Goal: Information Seeking & Learning: Compare options

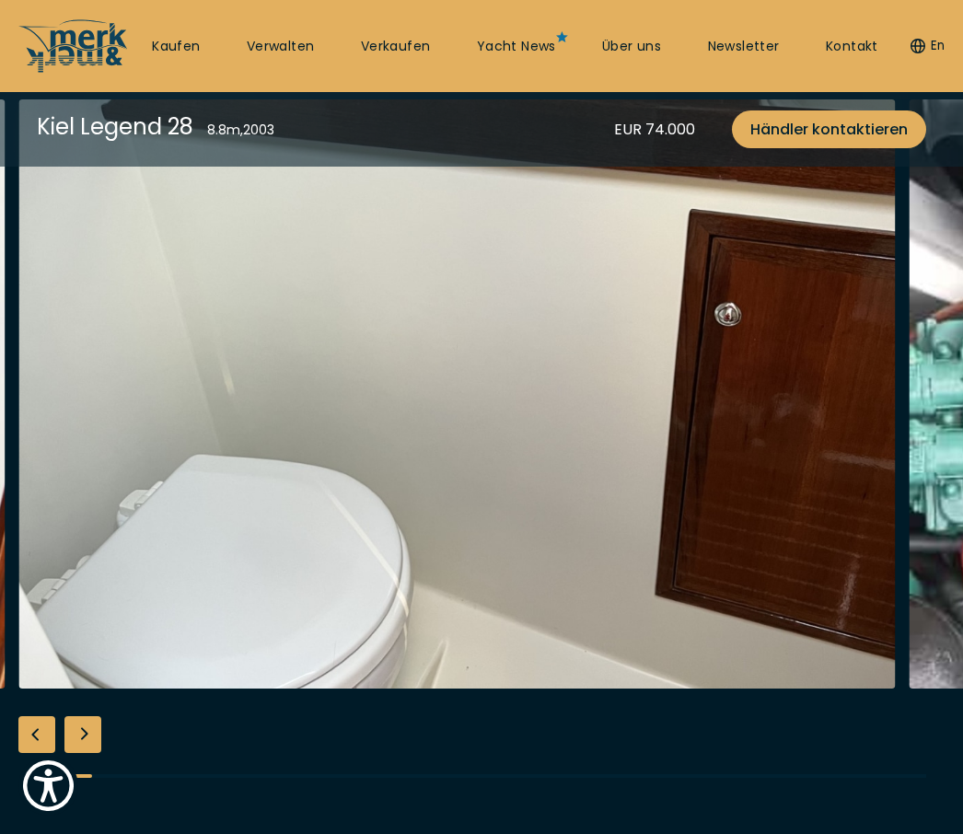
scroll to position [548, 0]
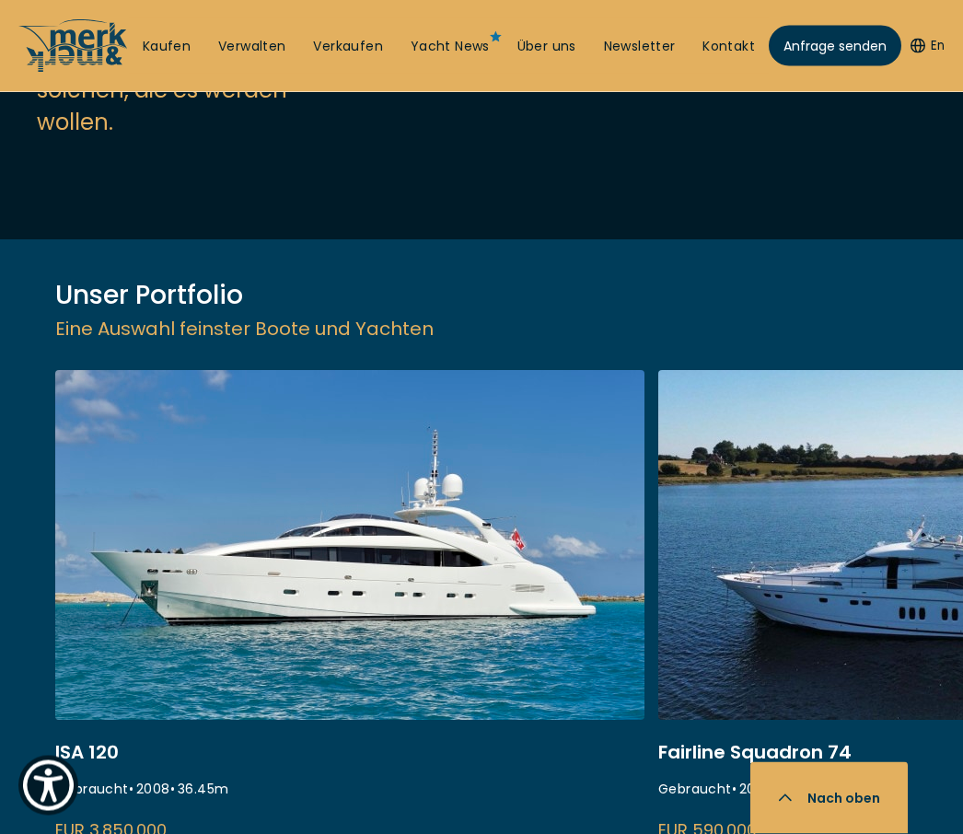
scroll to position [2373, 0]
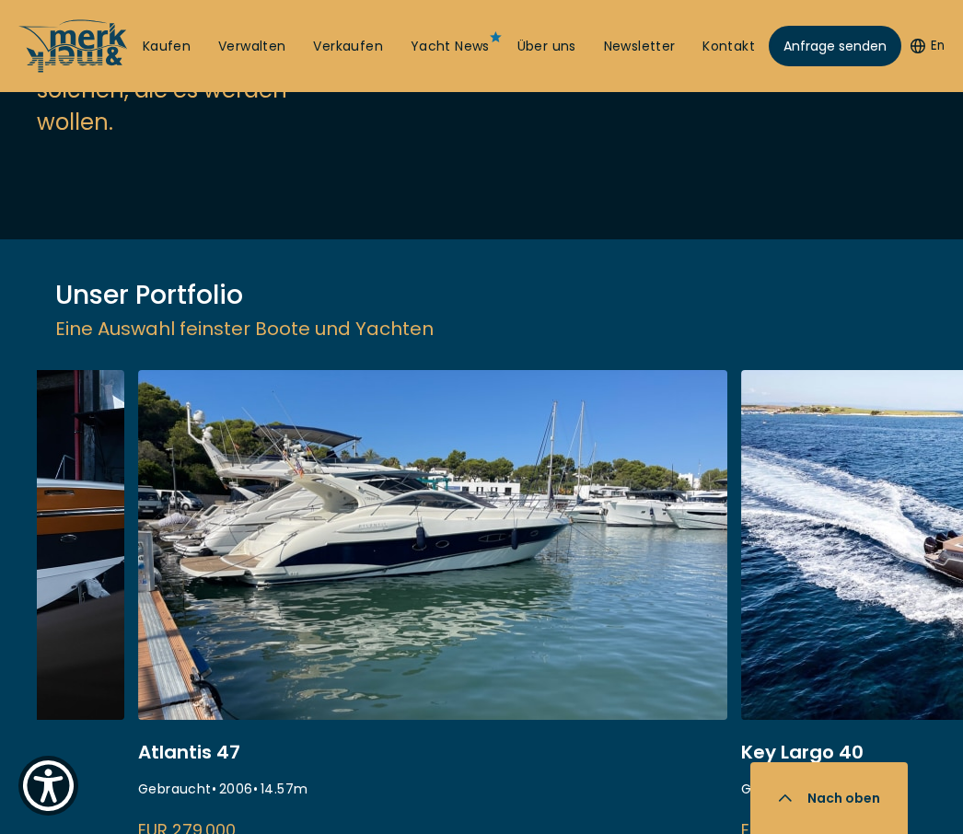
click at [443, 557] on link at bounding box center [432, 615] width 589 height 491
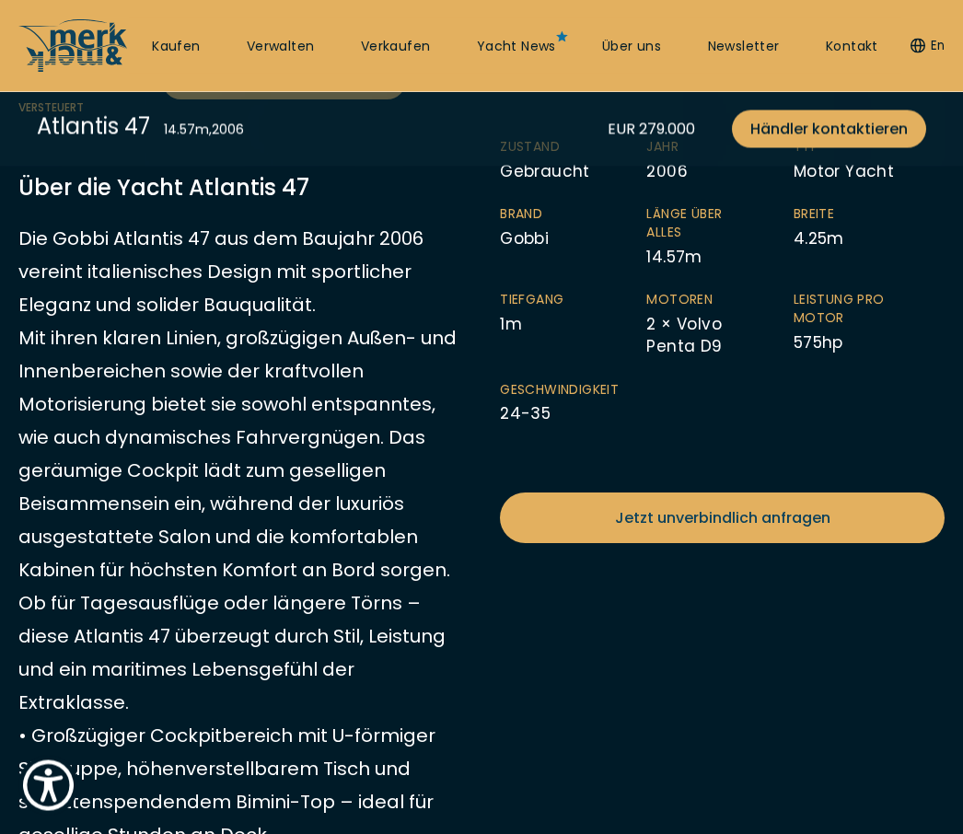
scroll to position [567, 0]
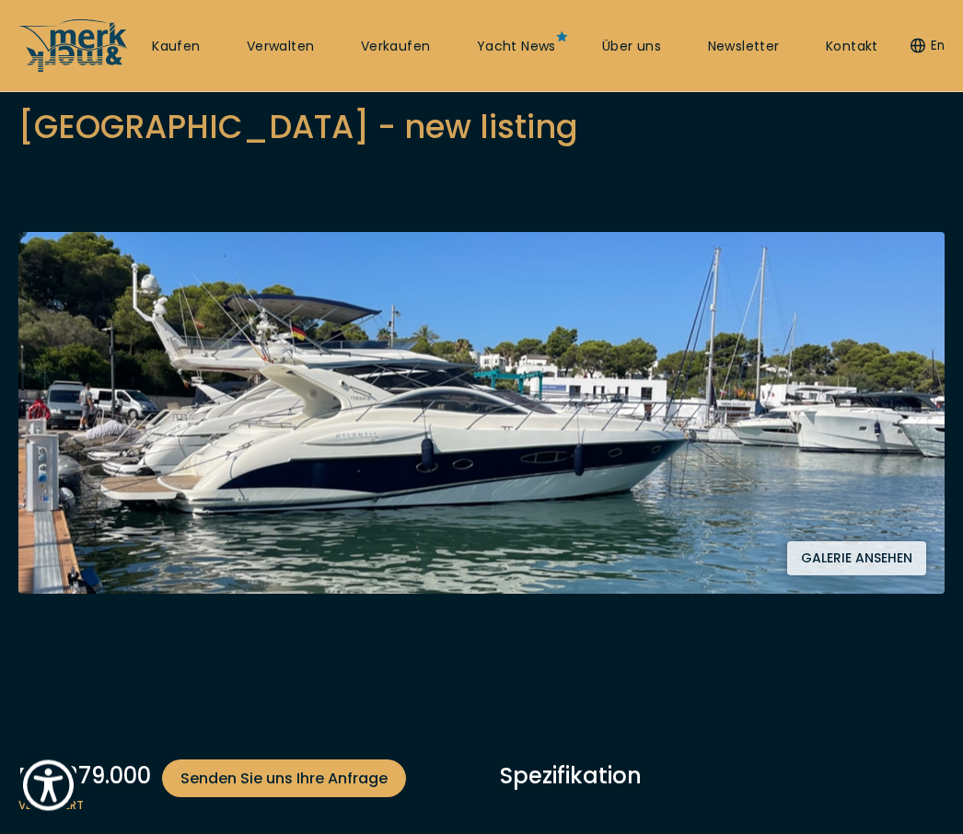
click at [874, 562] on button "Galerie ansehen" at bounding box center [856, 559] width 139 height 34
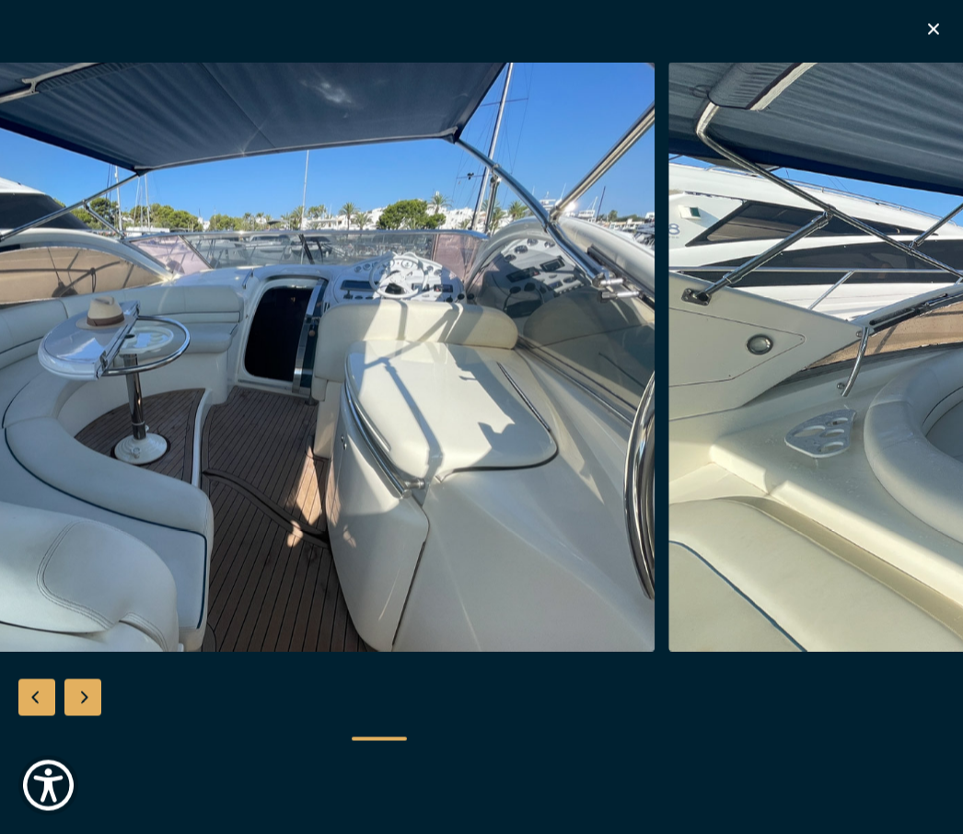
scroll to position [968, 0]
click at [942, 35] on icon "button" at bounding box center [934, 29] width 22 height 22
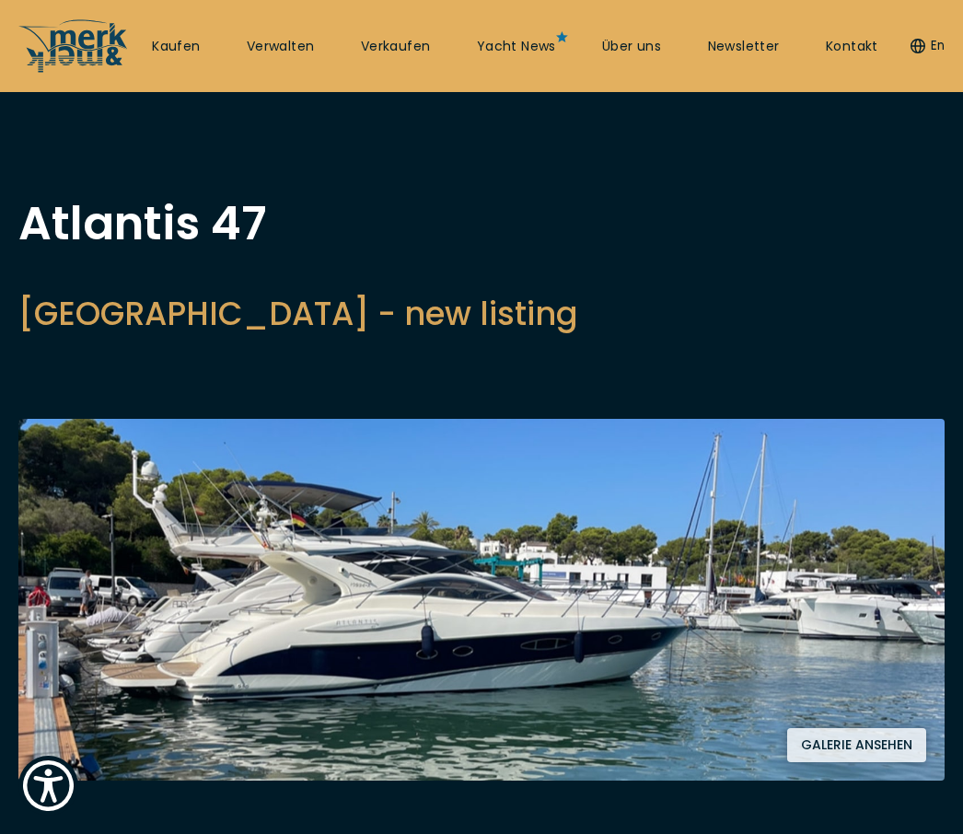
scroll to position [0, 0]
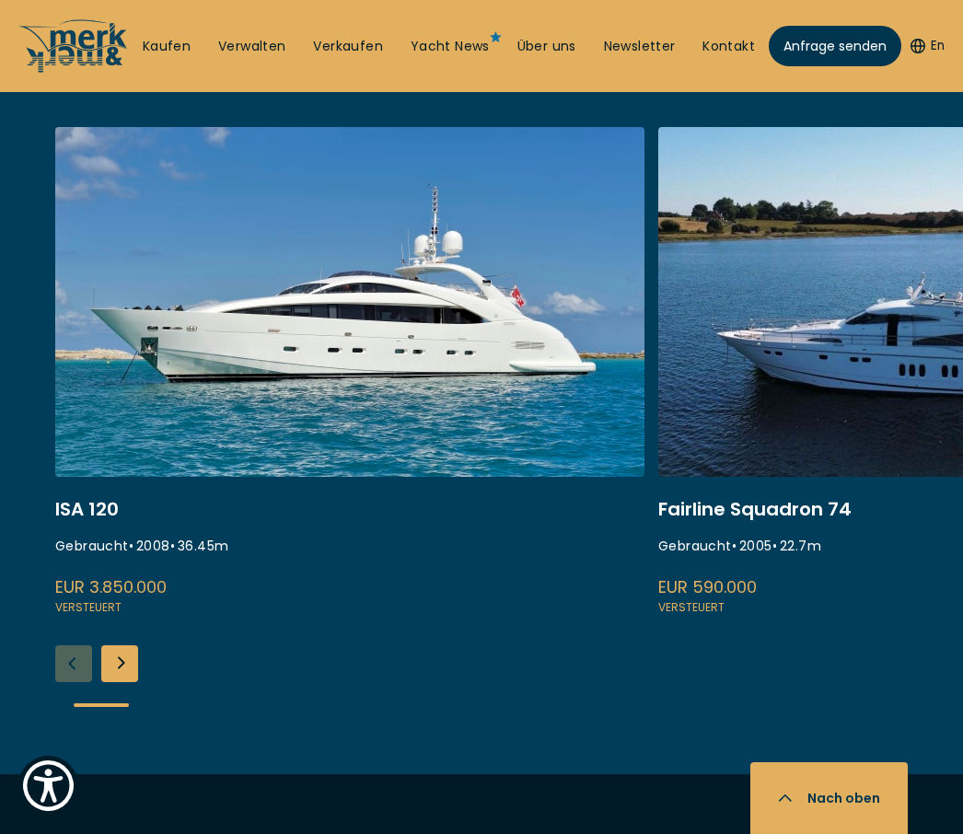
scroll to position [2628, 0]
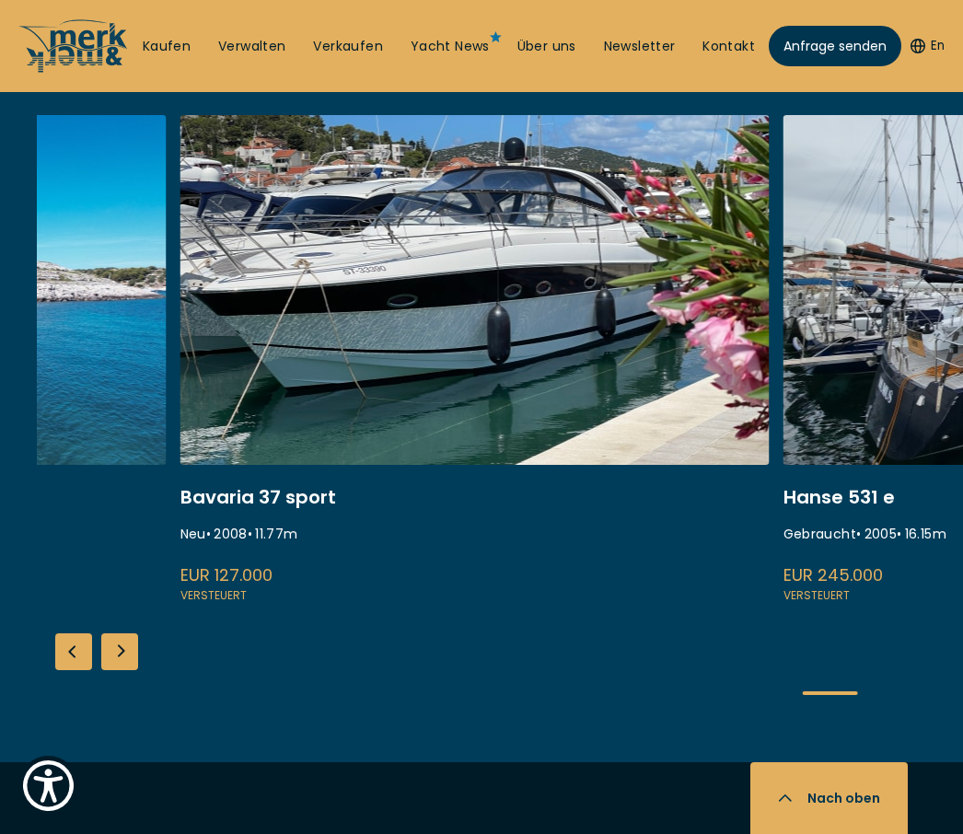
click at [491, 271] on link at bounding box center [475, 360] width 589 height 491
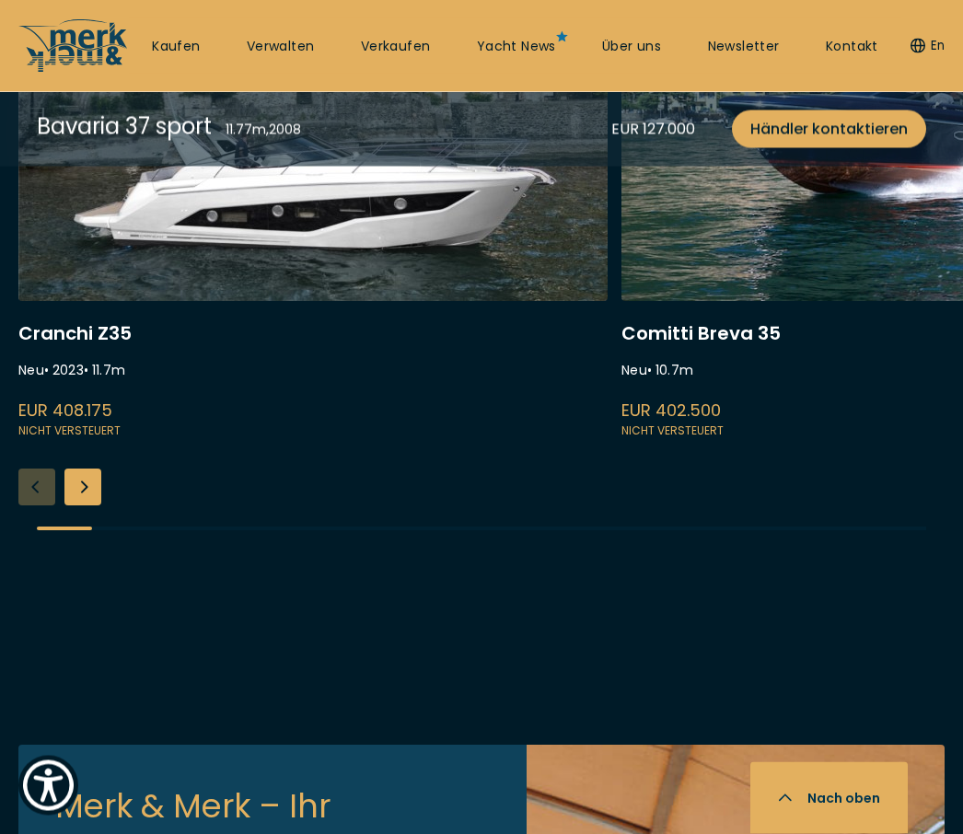
scroll to position [5119, 0]
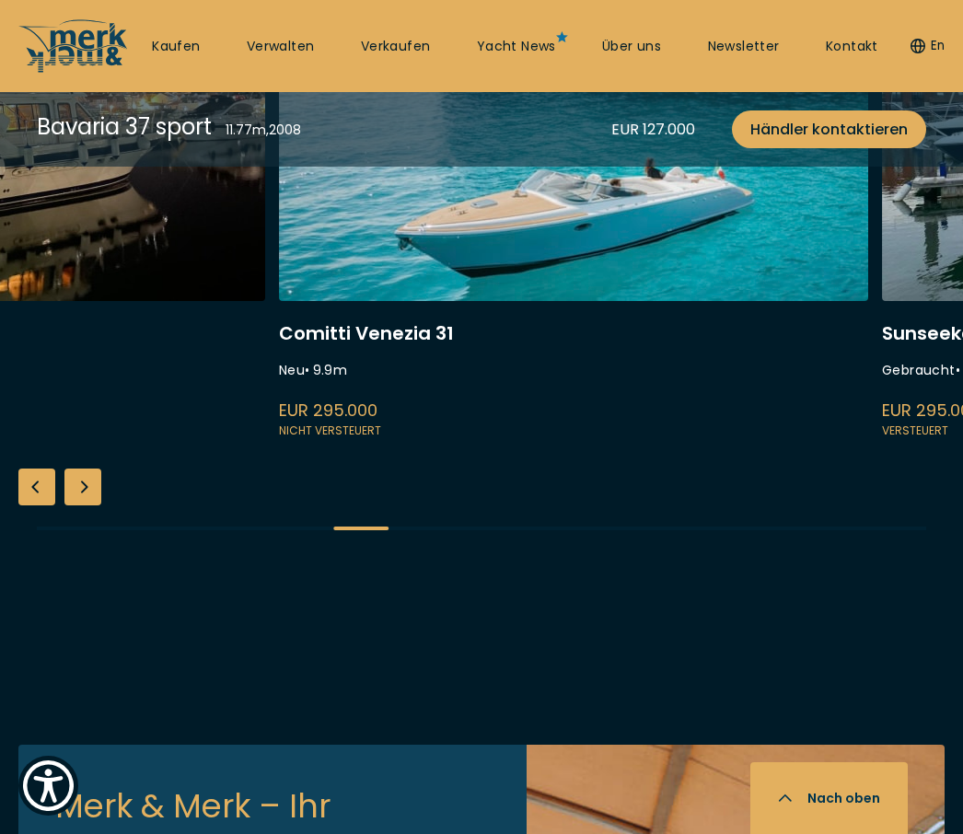
click at [595, 384] on link at bounding box center [573, 196] width 589 height 491
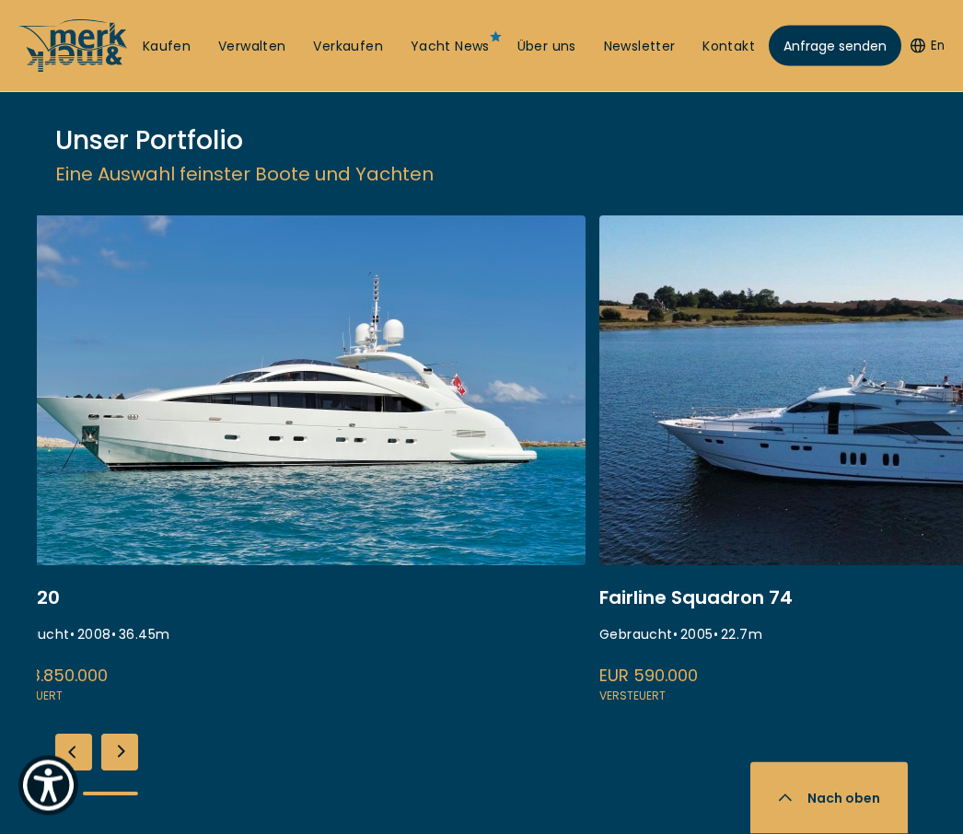
scroll to position [2527, 0]
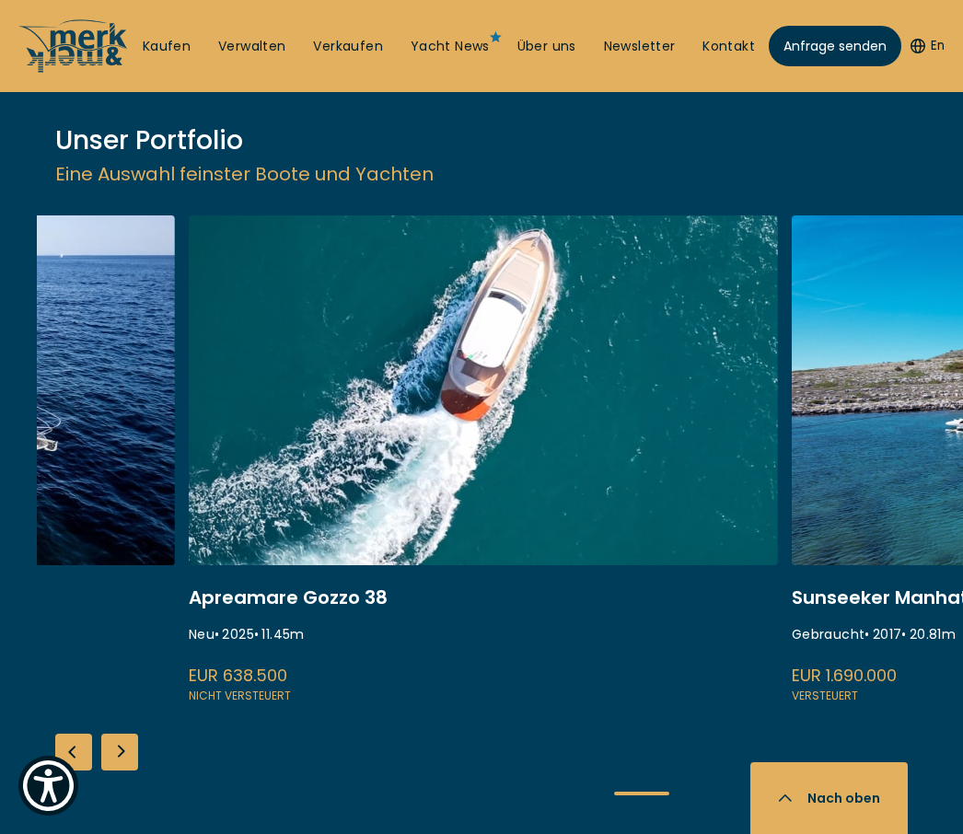
click at [601, 417] on link at bounding box center [483, 461] width 589 height 491
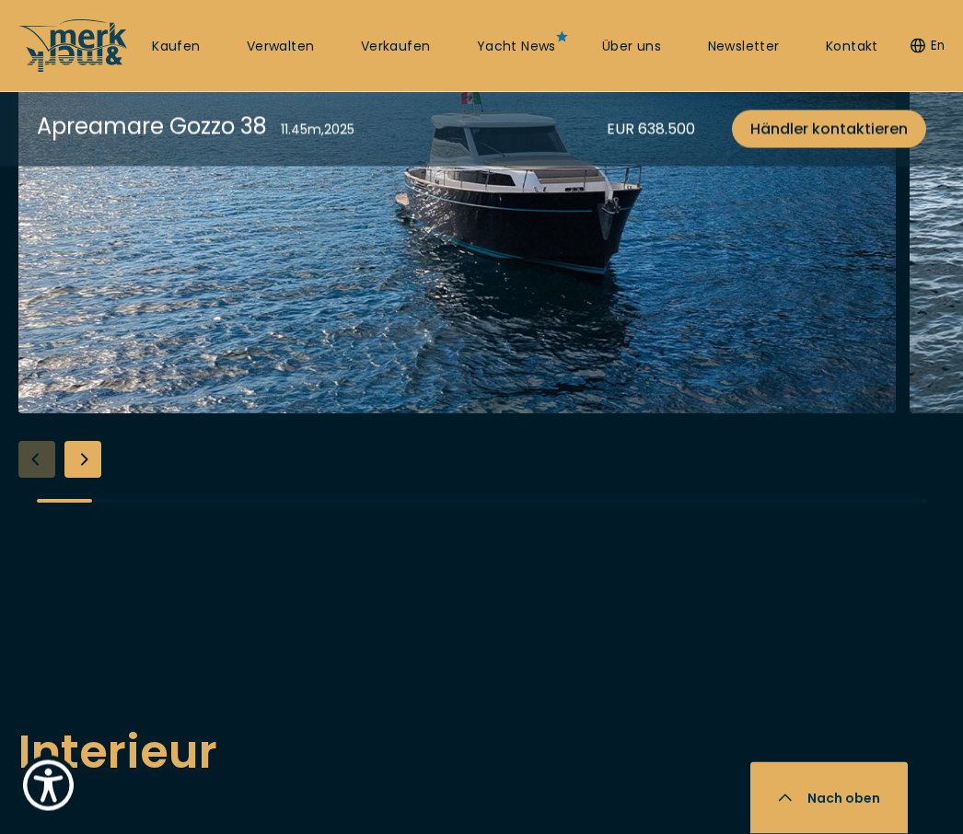
scroll to position [2229, 0]
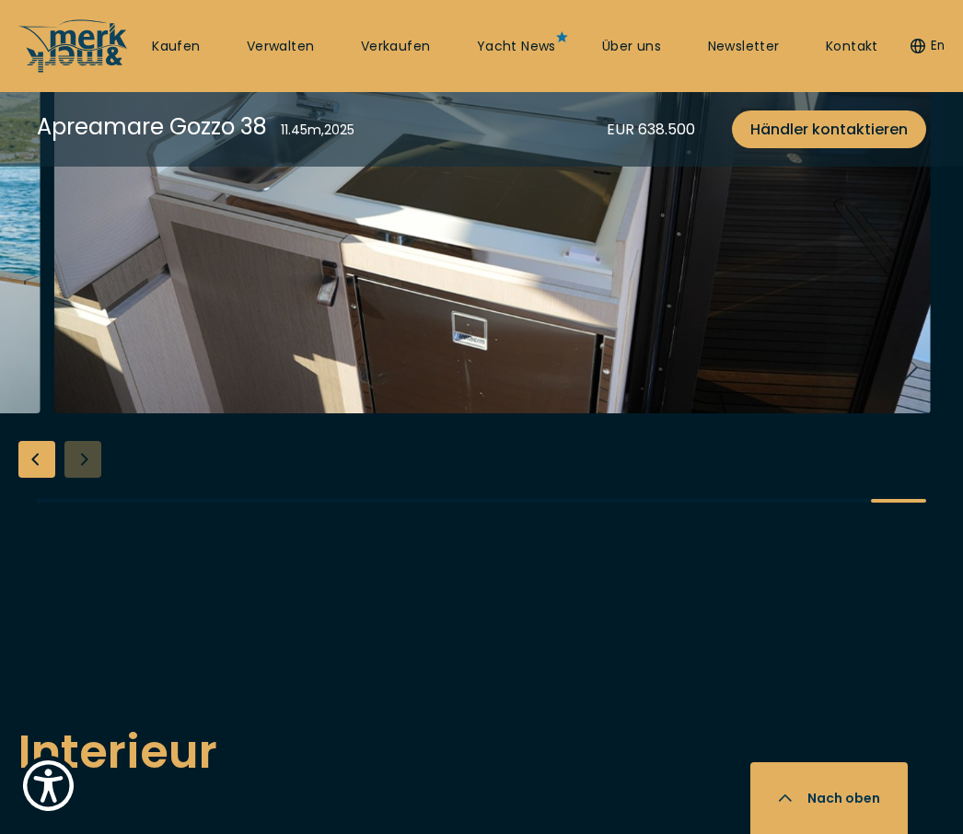
click at [859, 834] on button "Nach oben" at bounding box center [829, 799] width 157 height 72
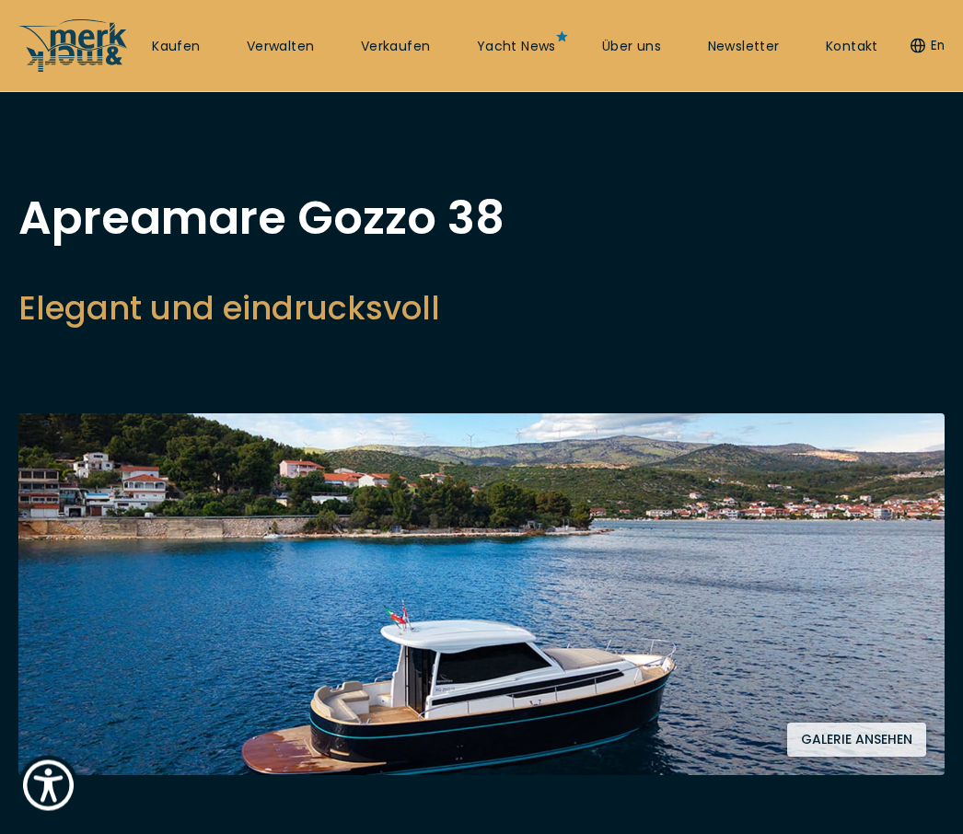
scroll to position [0, 0]
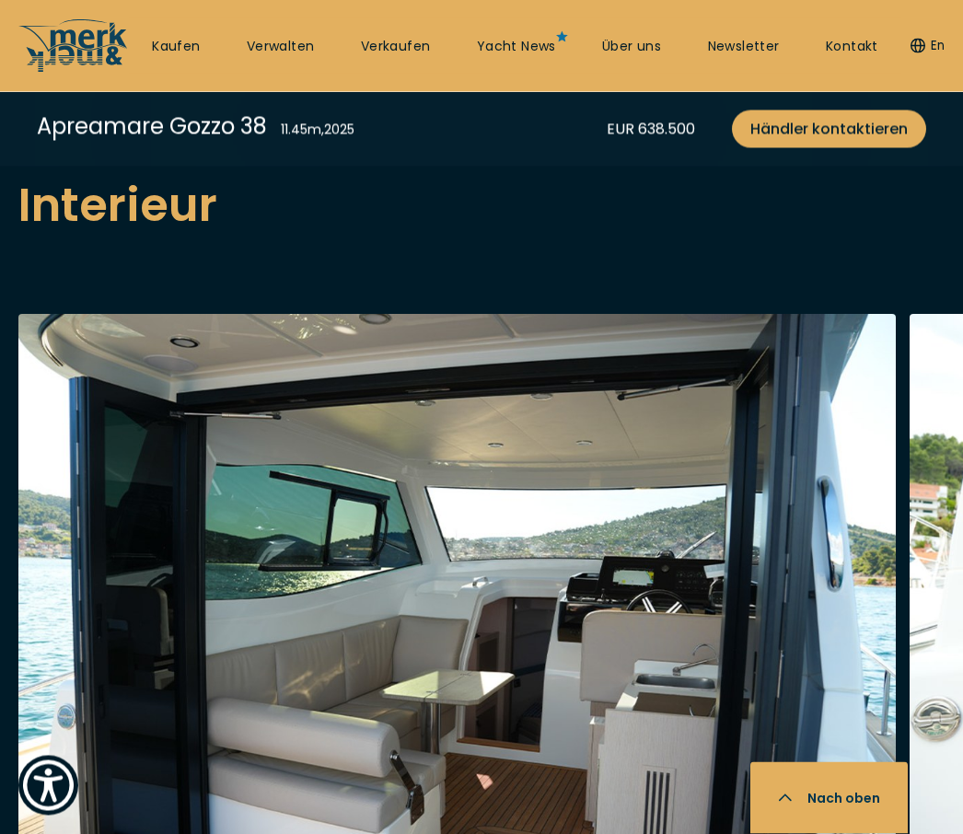
click at [642, 204] on h2 "Interieur" at bounding box center [481, 206] width 927 height 70
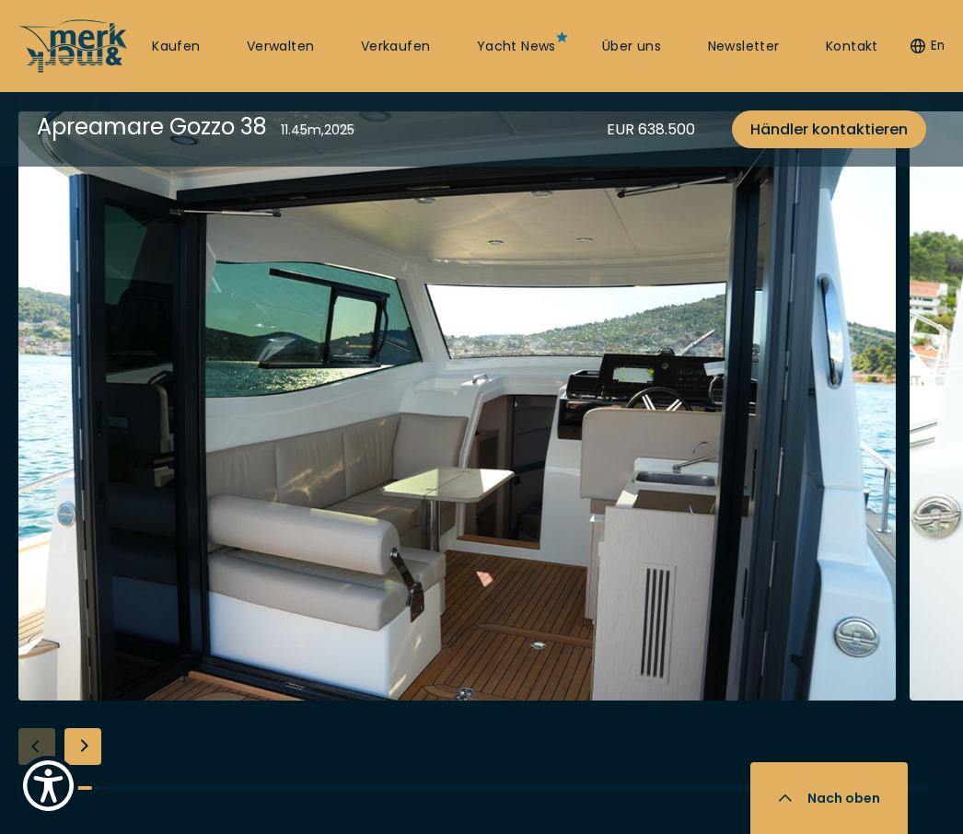
scroll to position [3317, 0]
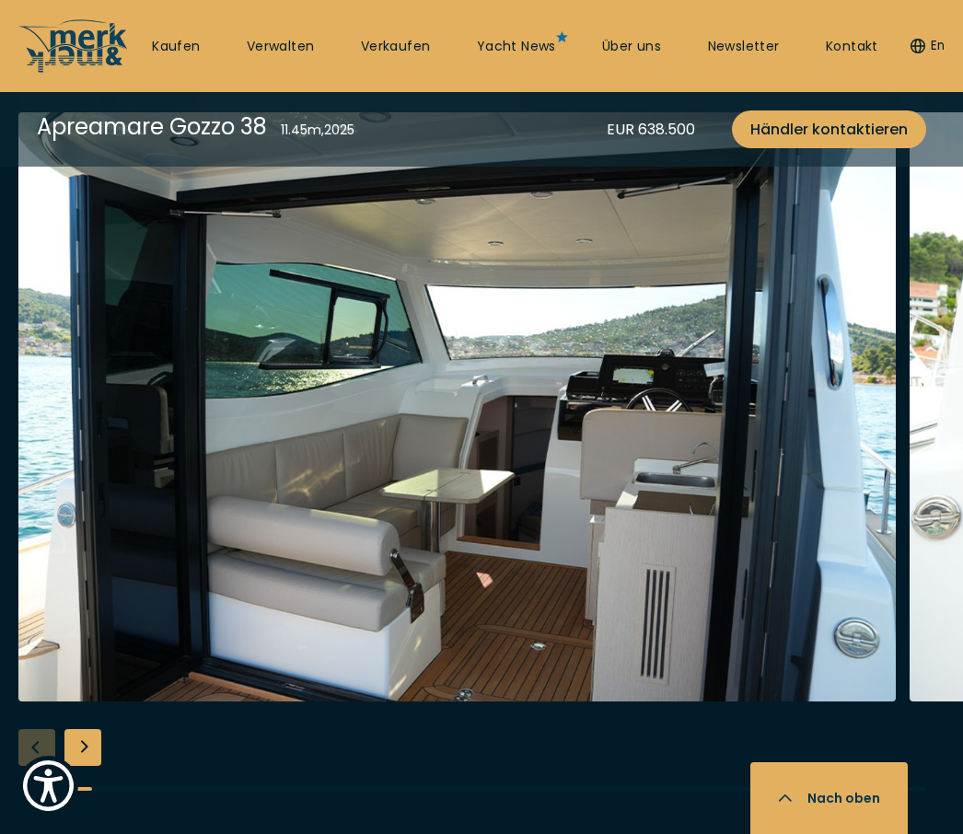
click at [94, 762] on div "Next slide" at bounding box center [82, 747] width 37 height 37
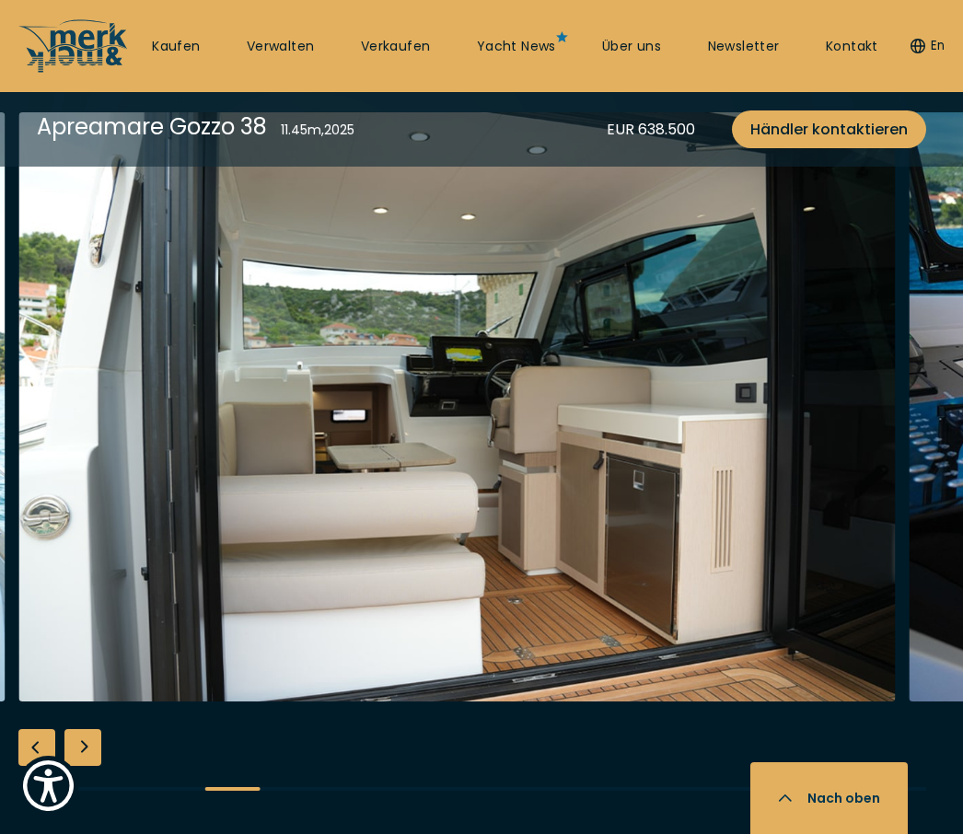
click at [88, 764] on div "Next slide" at bounding box center [82, 747] width 37 height 37
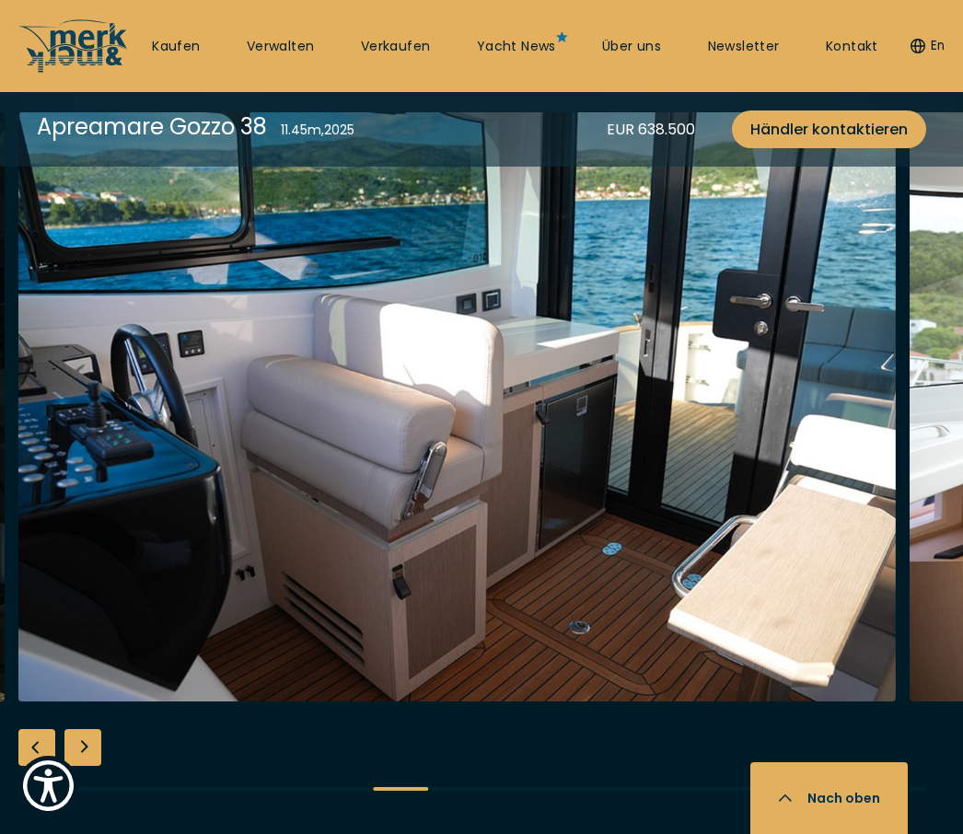
click at [89, 756] on div "Next slide" at bounding box center [82, 747] width 37 height 37
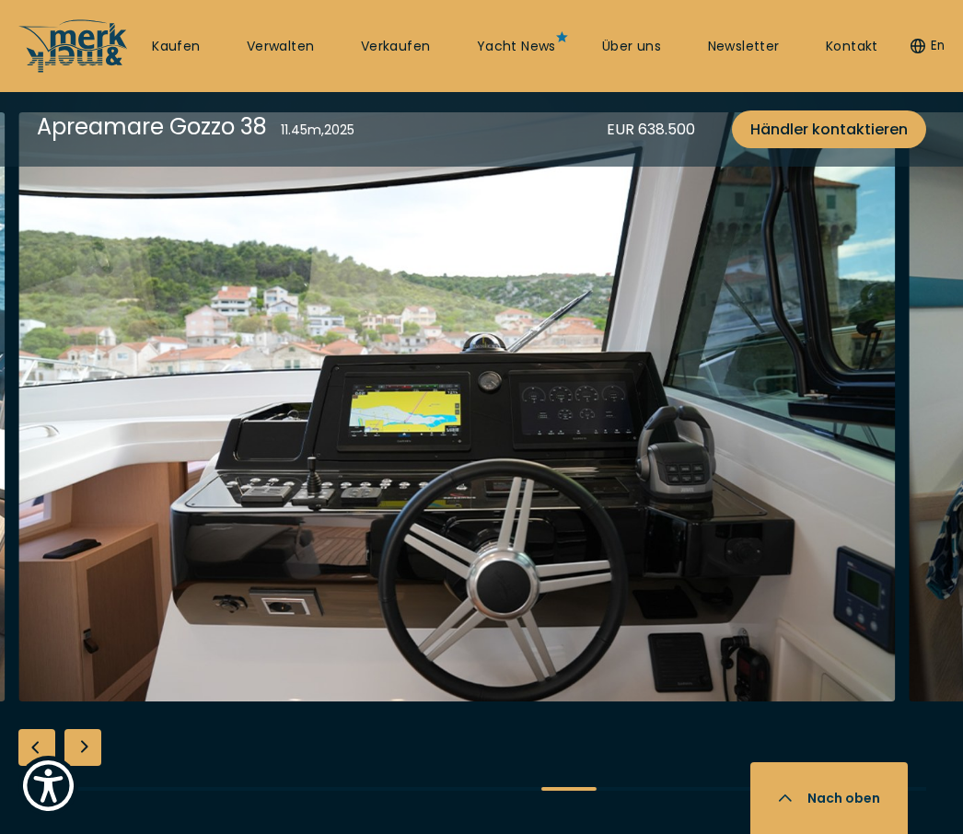
click at [86, 766] on div "Next slide" at bounding box center [82, 747] width 37 height 37
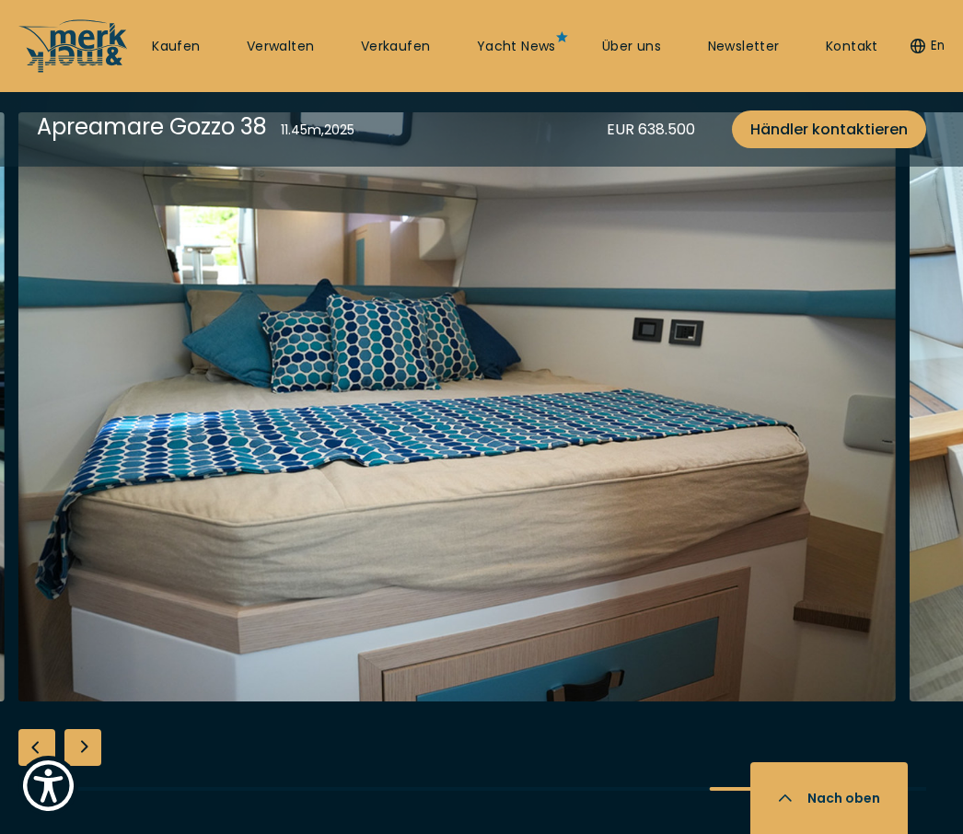
click at [89, 760] on div "Next slide" at bounding box center [82, 747] width 37 height 37
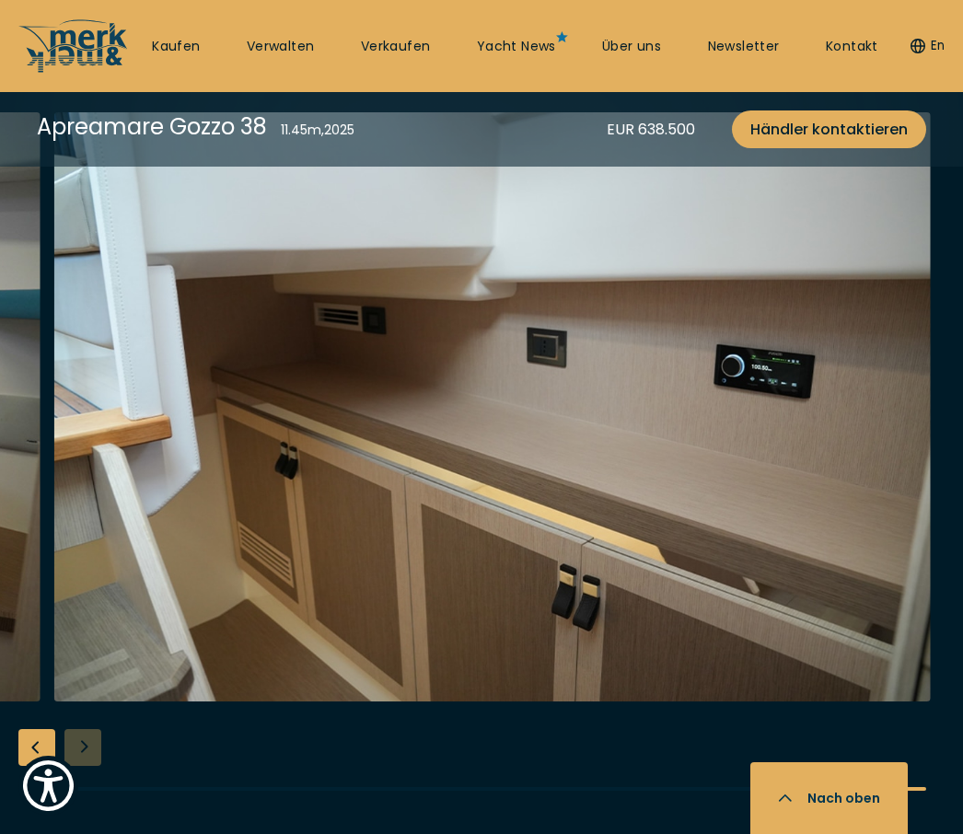
click at [38, 766] on div "Previous slide" at bounding box center [36, 747] width 37 height 37
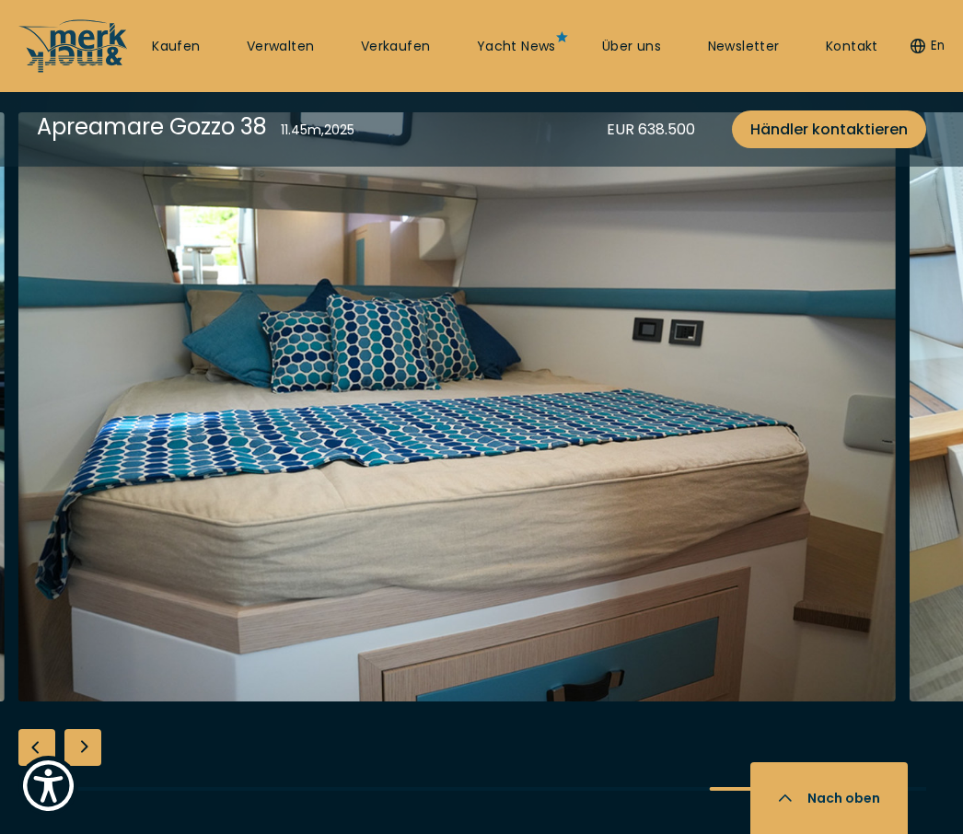
click at [32, 766] on div "Previous slide" at bounding box center [36, 747] width 37 height 37
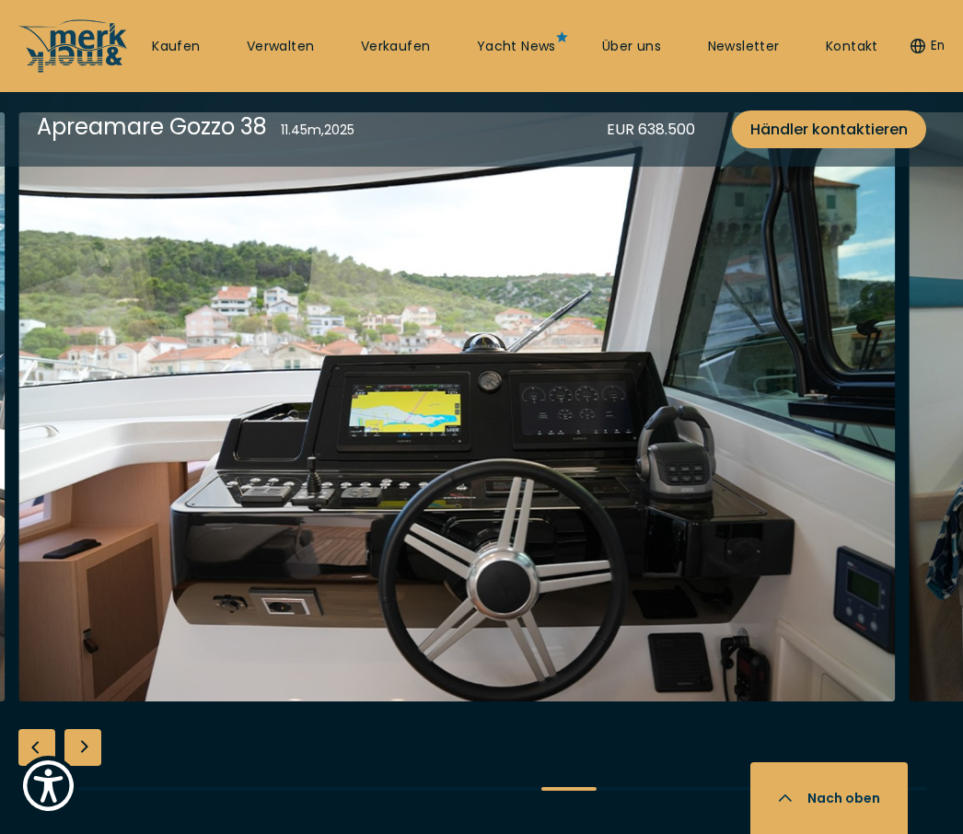
click at [861, 834] on button "Nach oben" at bounding box center [829, 799] width 157 height 72
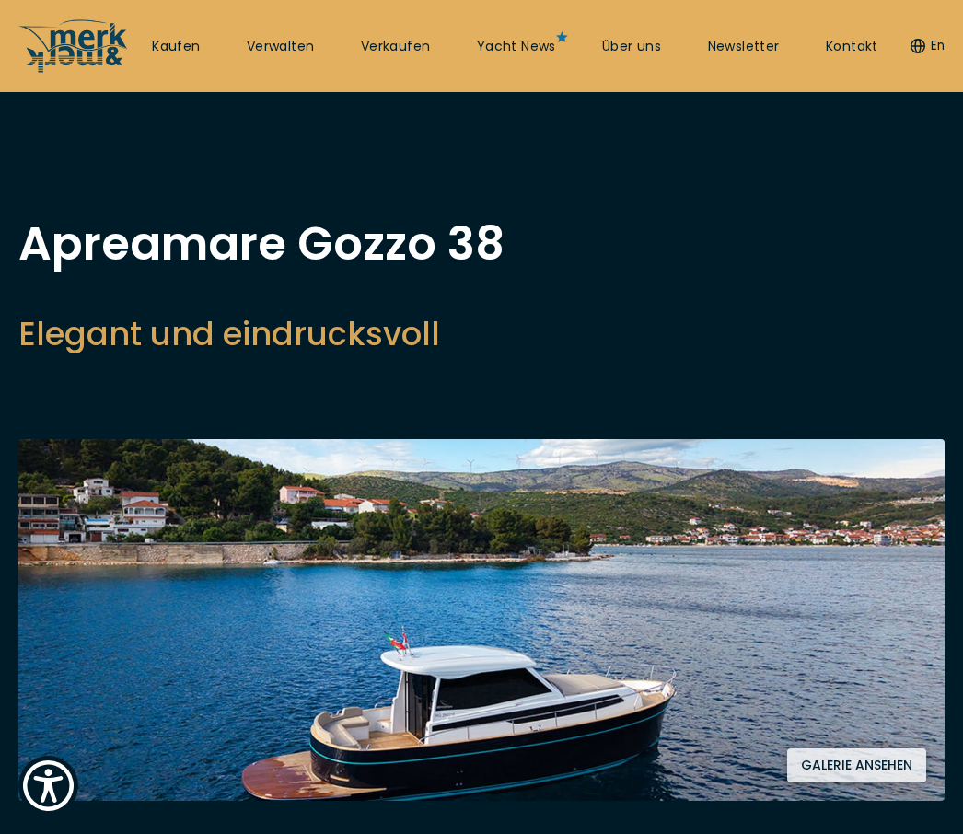
scroll to position [0, 0]
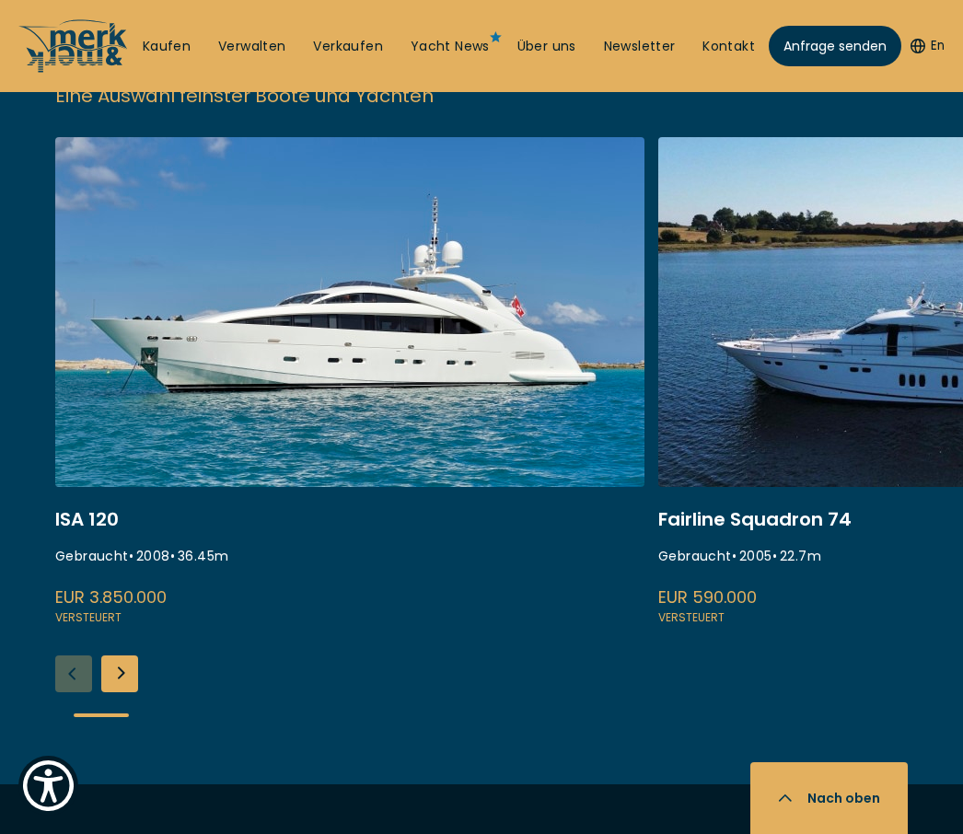
scroll to position [2605, 0]
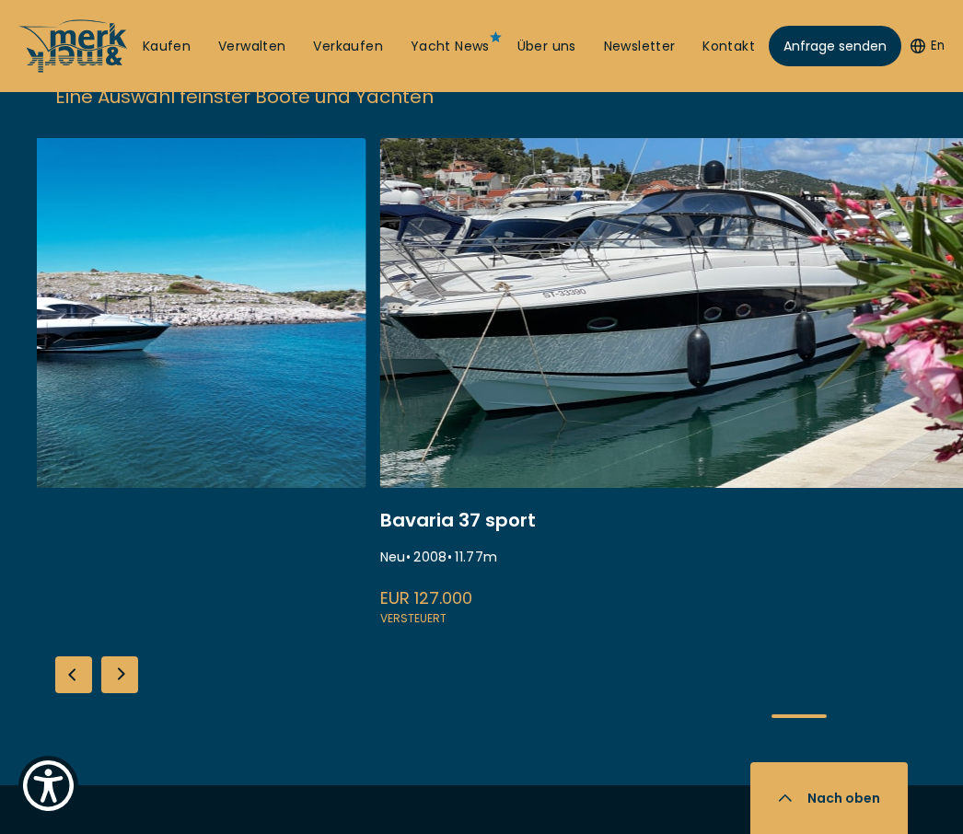
click at [688, 297] on link at bounding box center [674, 383] width 589 height 491
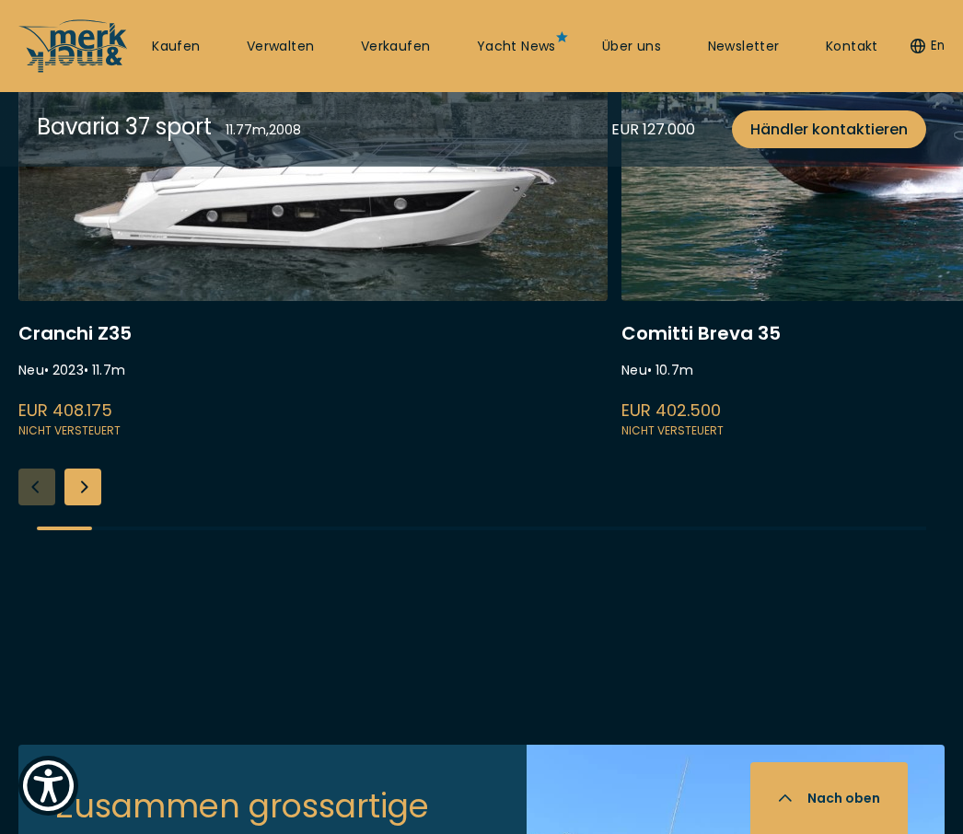
scroll to position [5114, 0]
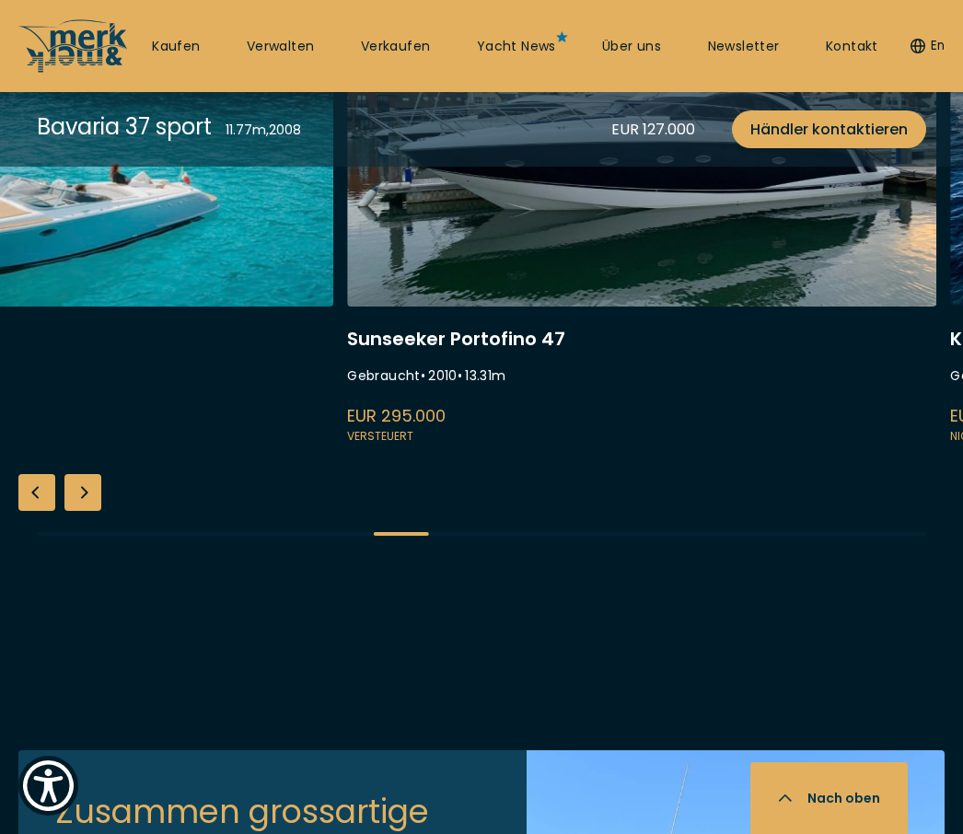
click at [695, 430] on link at bounding box center [641, 202] width 589 height 491
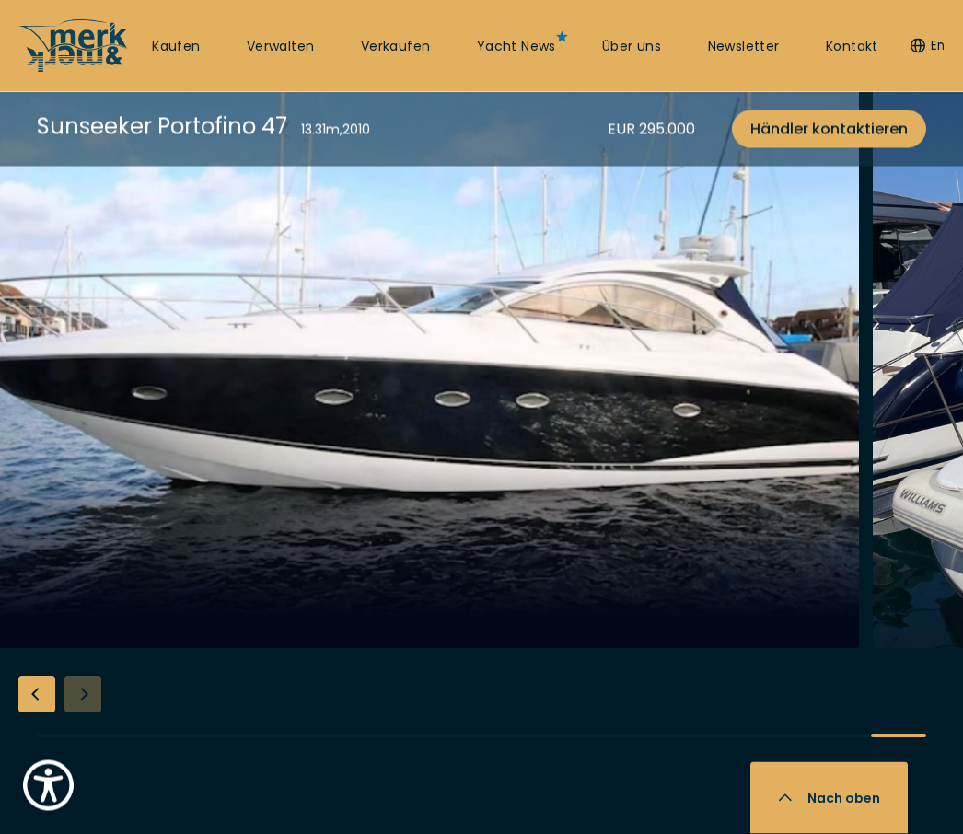
scroll to position [1632, 0]
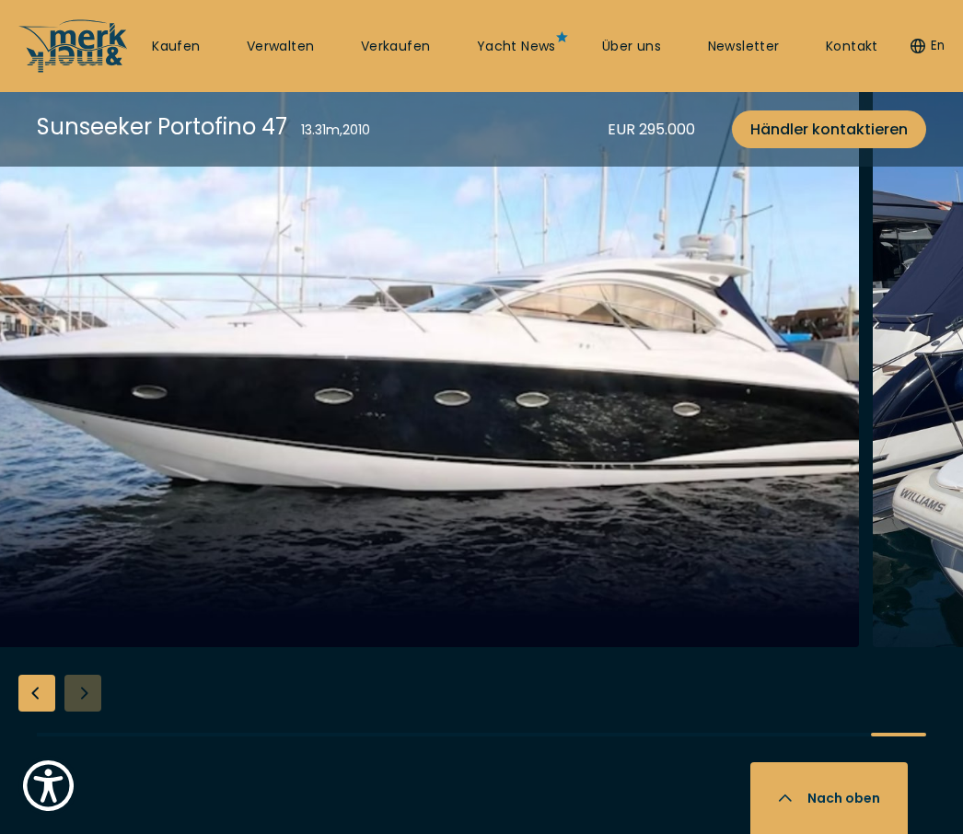
click at [39, 675] on div "Previous slide" at bounding box center [36, 693] width 37 height 37
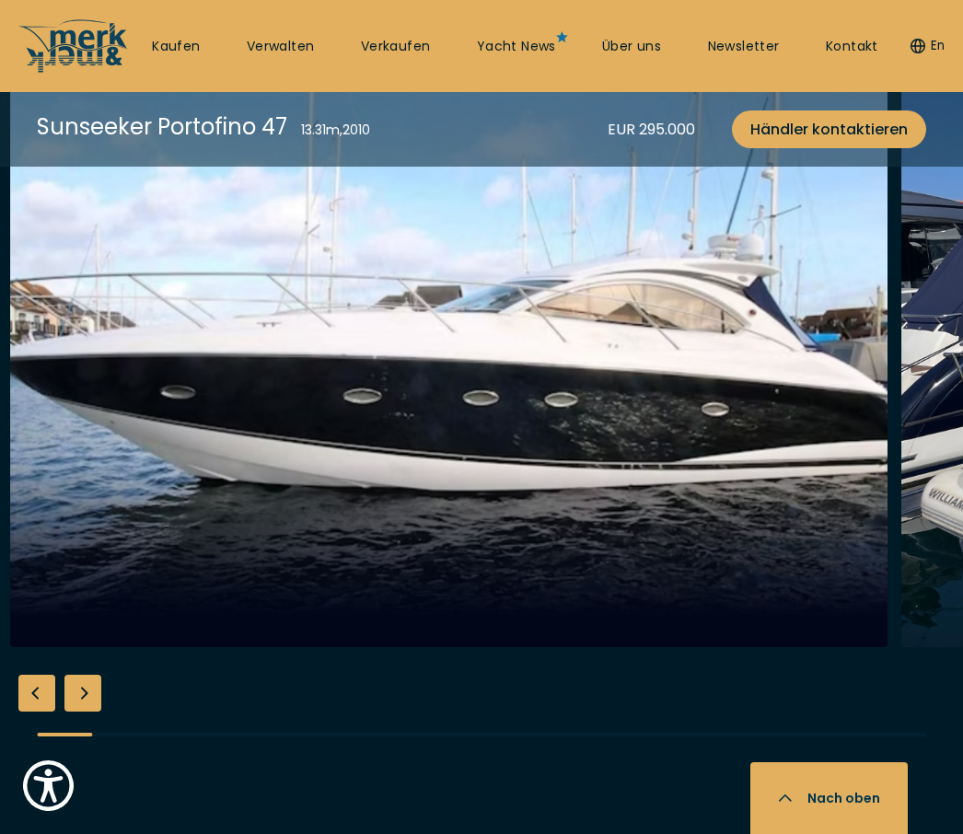
click at [90, 675] on div "Next slide" at bounding box center [82, 693] width 37 height 37
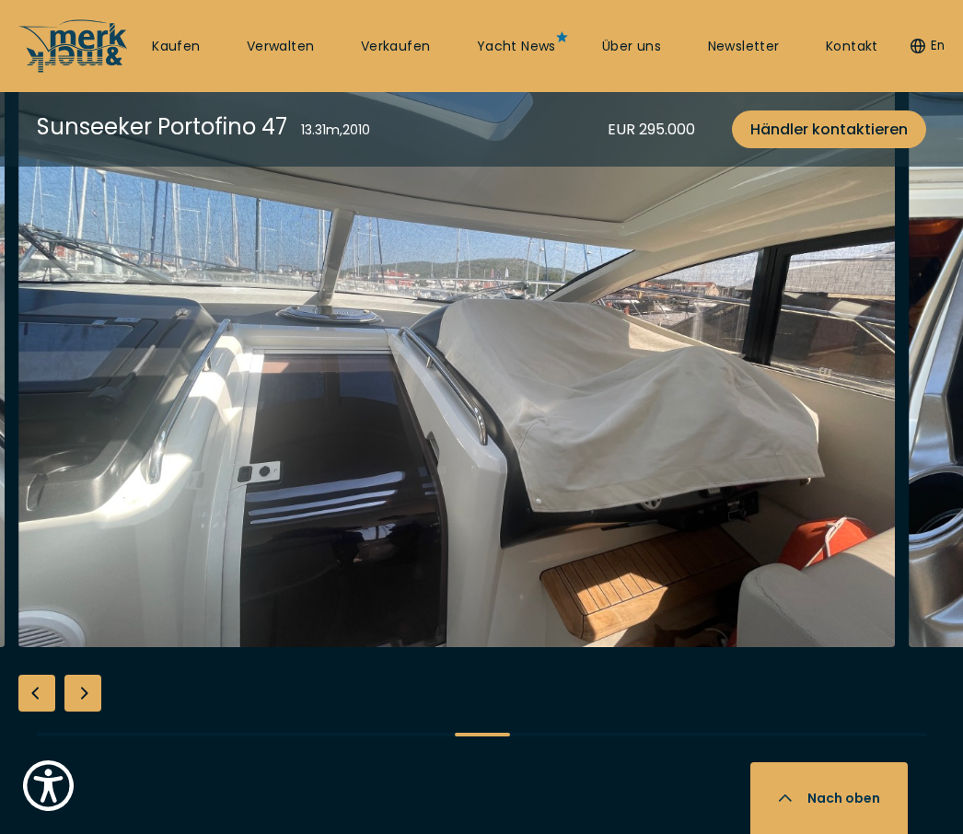
click at [81, 675] on div "Next slide" at bounding box center [82, 693] width 37 height 37
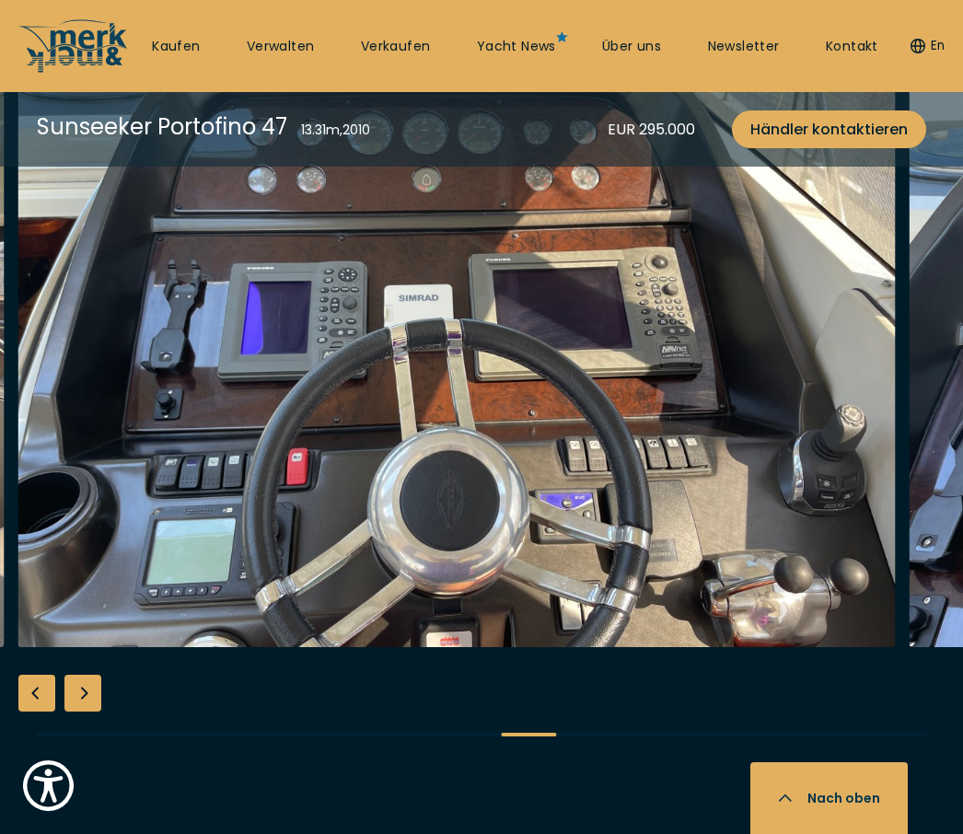
click at [87, 683] on div "Next slide" at bounding box center [82, 693] width 37 height 37
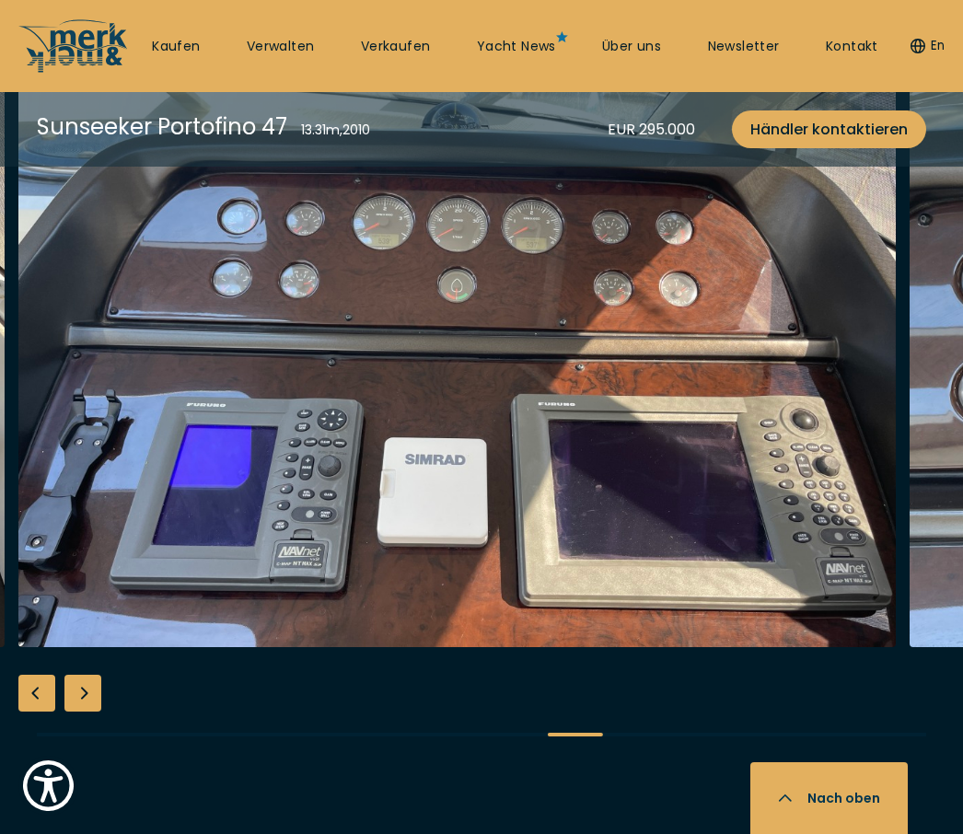
click at [92, 676] on div "Next slide" at bounding box center [82, 693] width 37 height 37
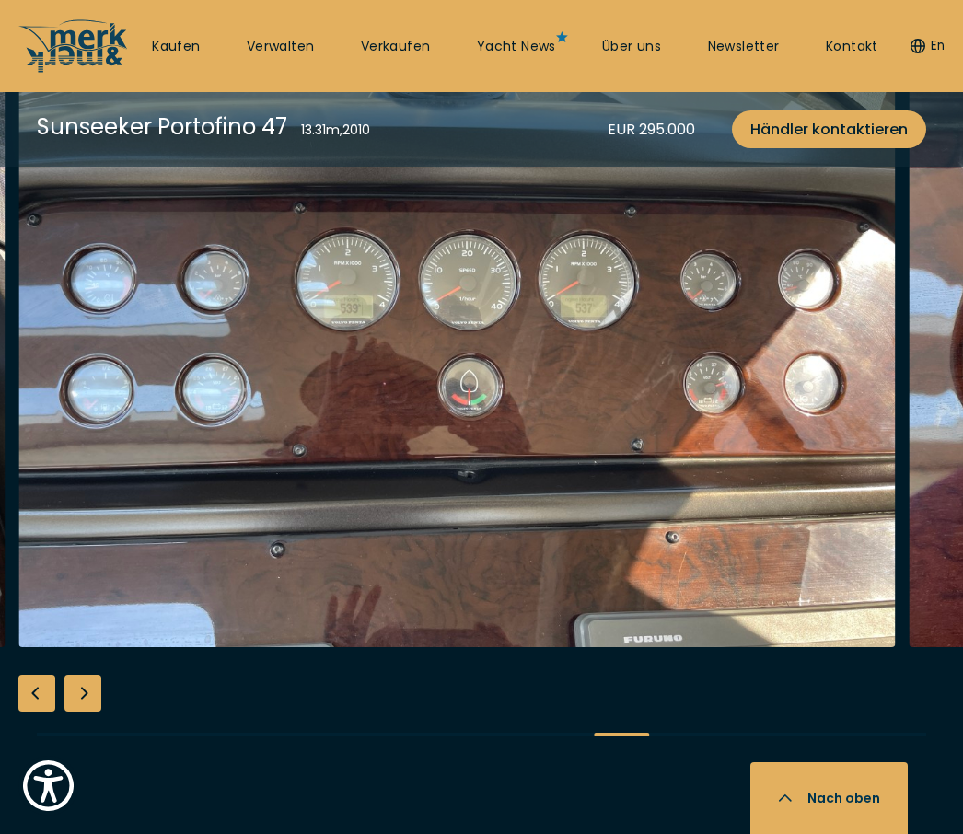
click at [90, 675] on div "Next slide" at bounding box center [82, 693] width 37 height 37
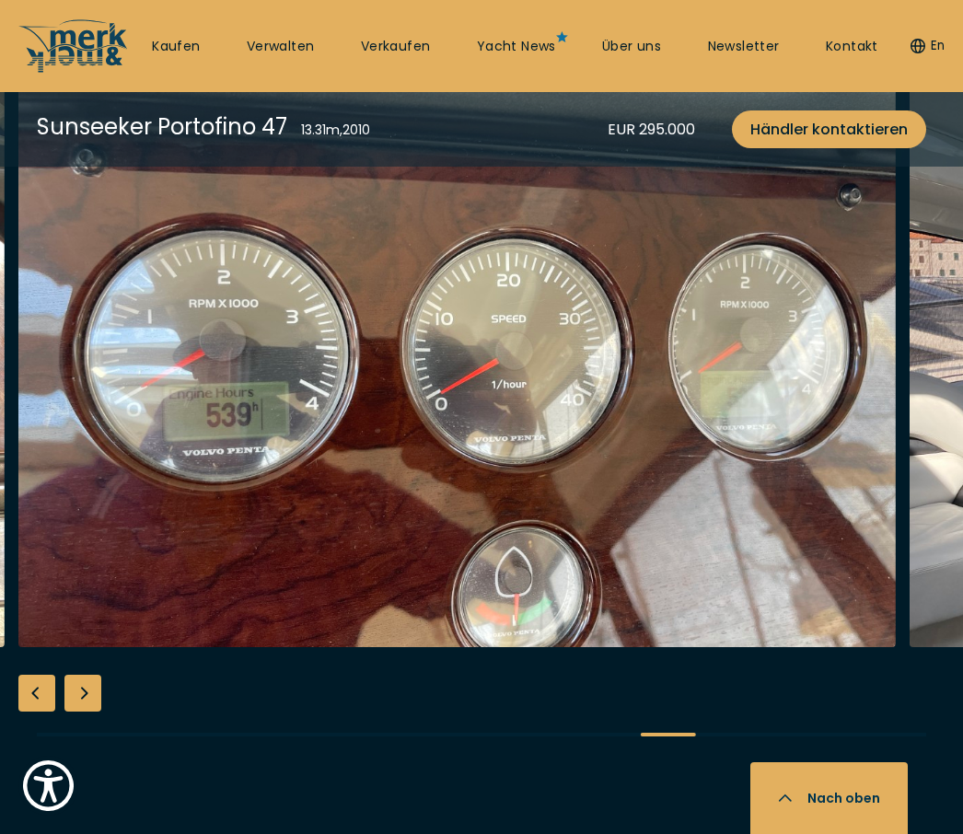
click at [89, 675] on div "Next slide" at bounding box center [82, 693] width 37 height 37
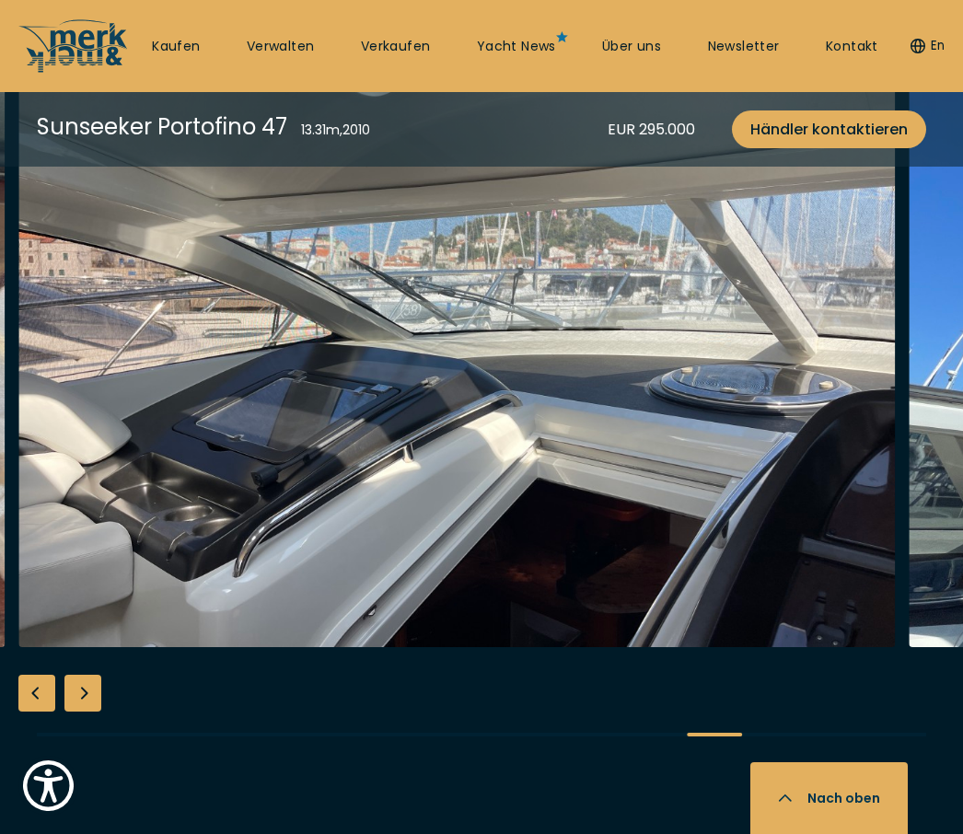
click at [87, 675] on div "Next slide" at bounding box center [82, 693] width 37 height 37
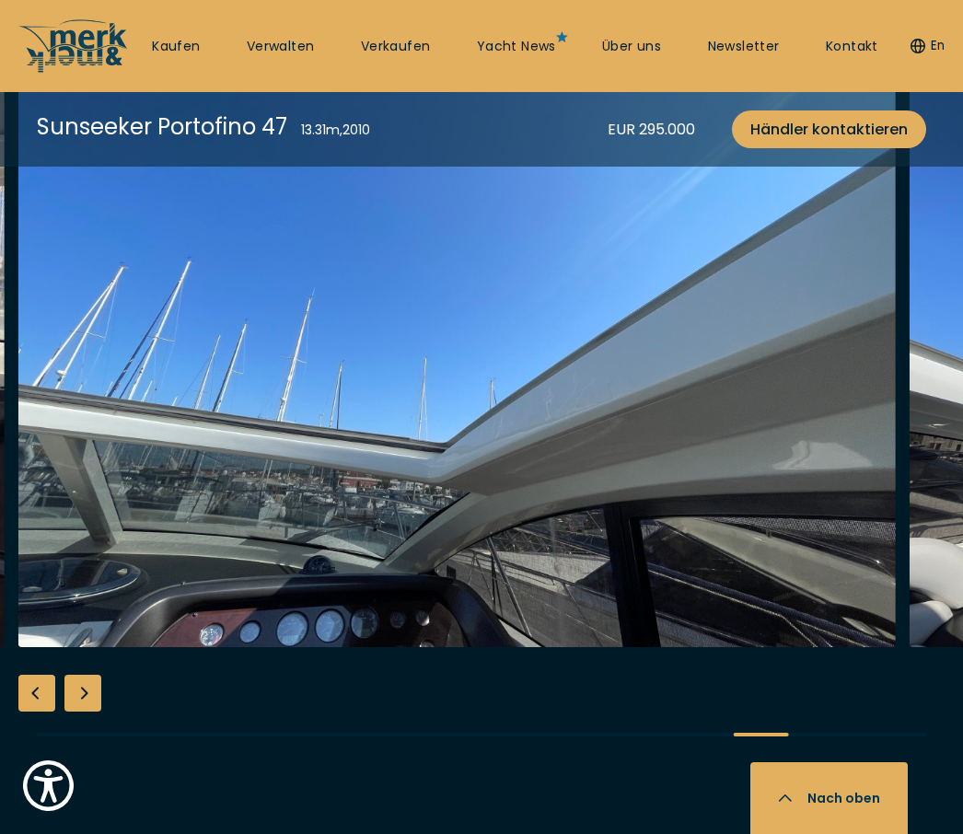
click at [95, 682] on div "Next slide" at bounding box center [82, 693] width 37 height 37
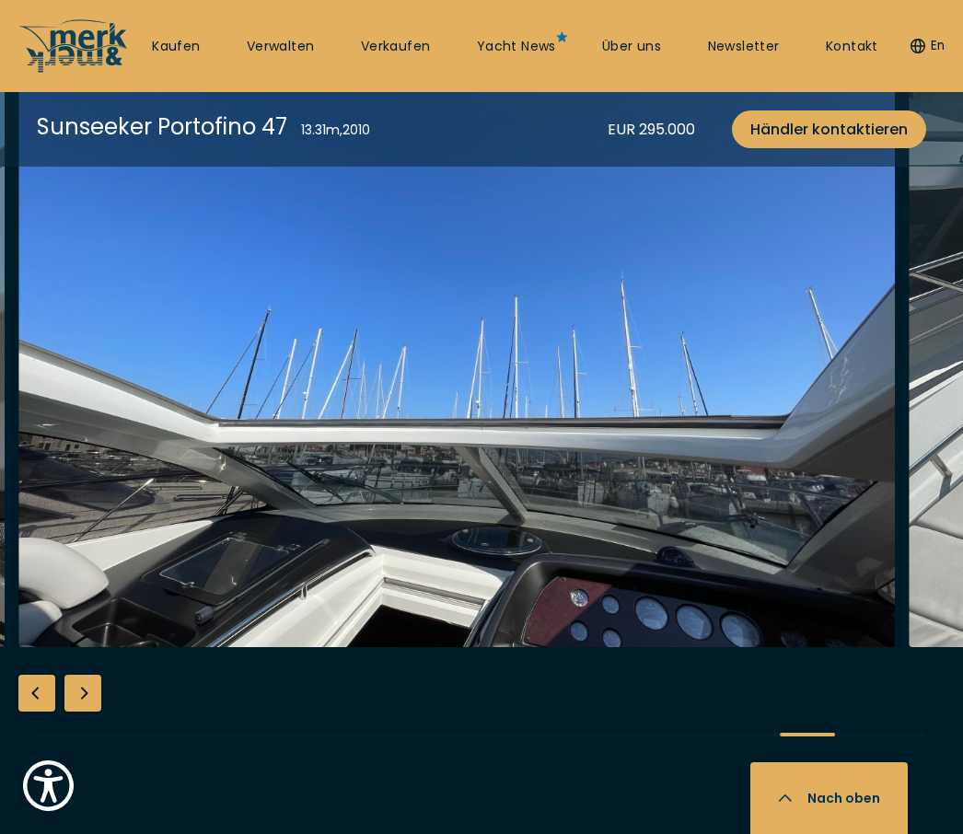
click at [95, 682] on div "Next slide" at bounding box center [82, 693] width 37 height 37
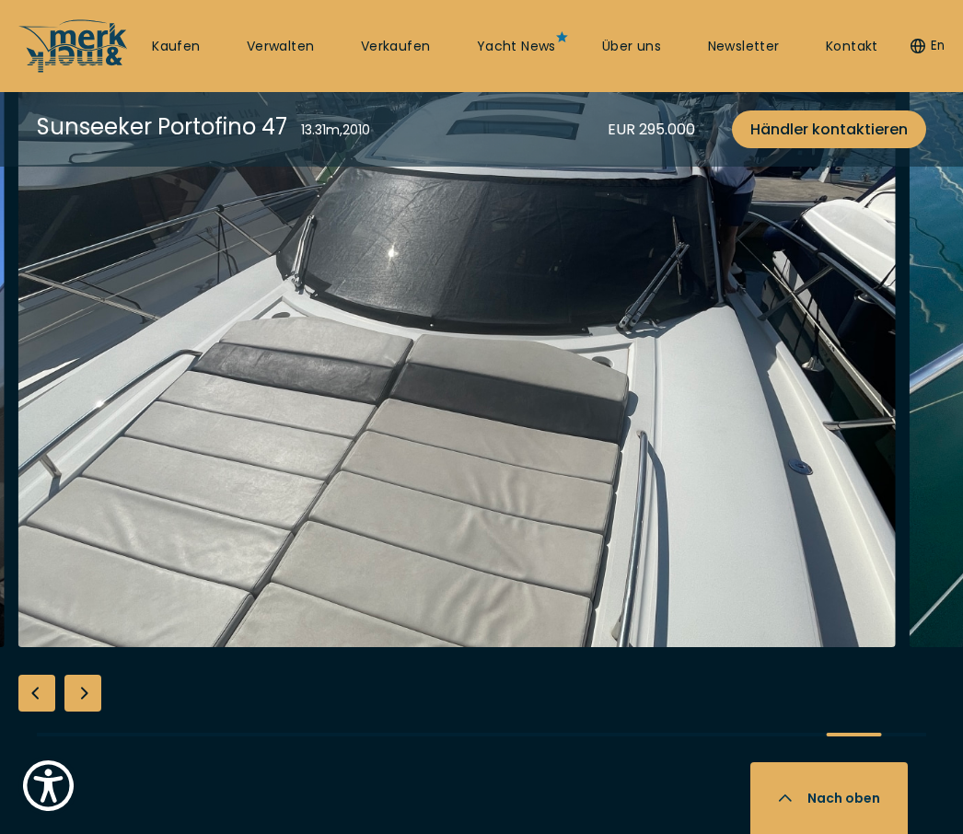
click at [91, 678] on div "Next slide" at bounding box center [82, 693] width 37 height 37
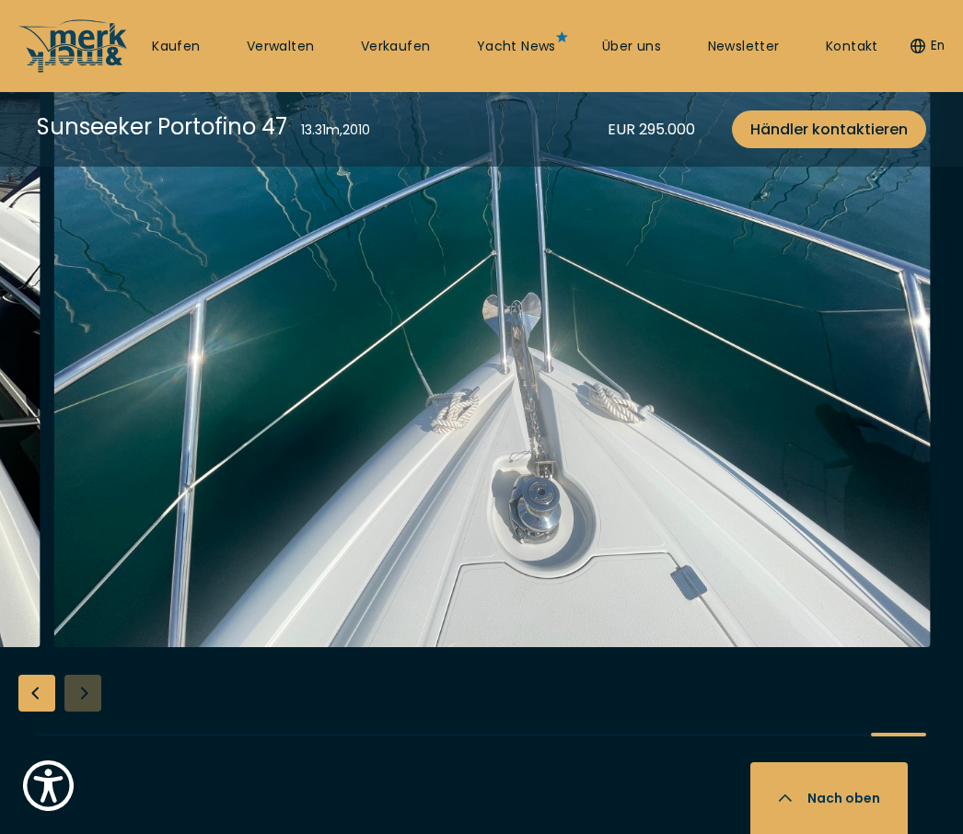
click at [45, 678] on div "Previous slide" at bounding box center [36, 693] width 37 height 37
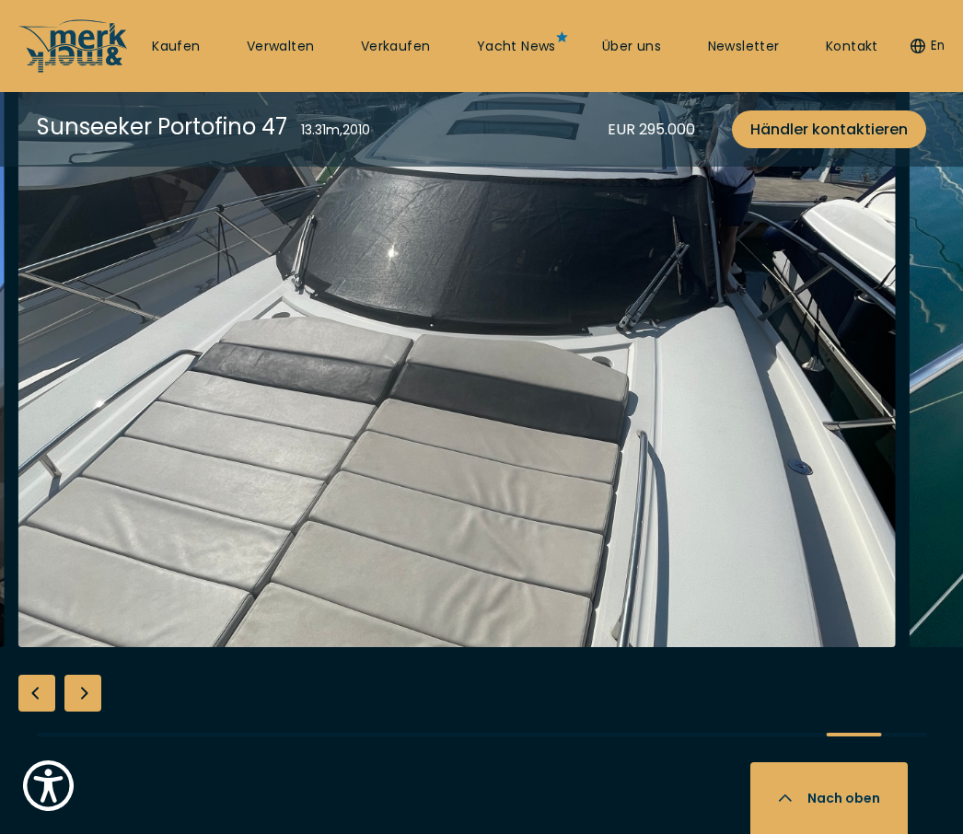
click at [47, 678] on div "Previous slide" at bounding box center [36, 693] width 37 height 37
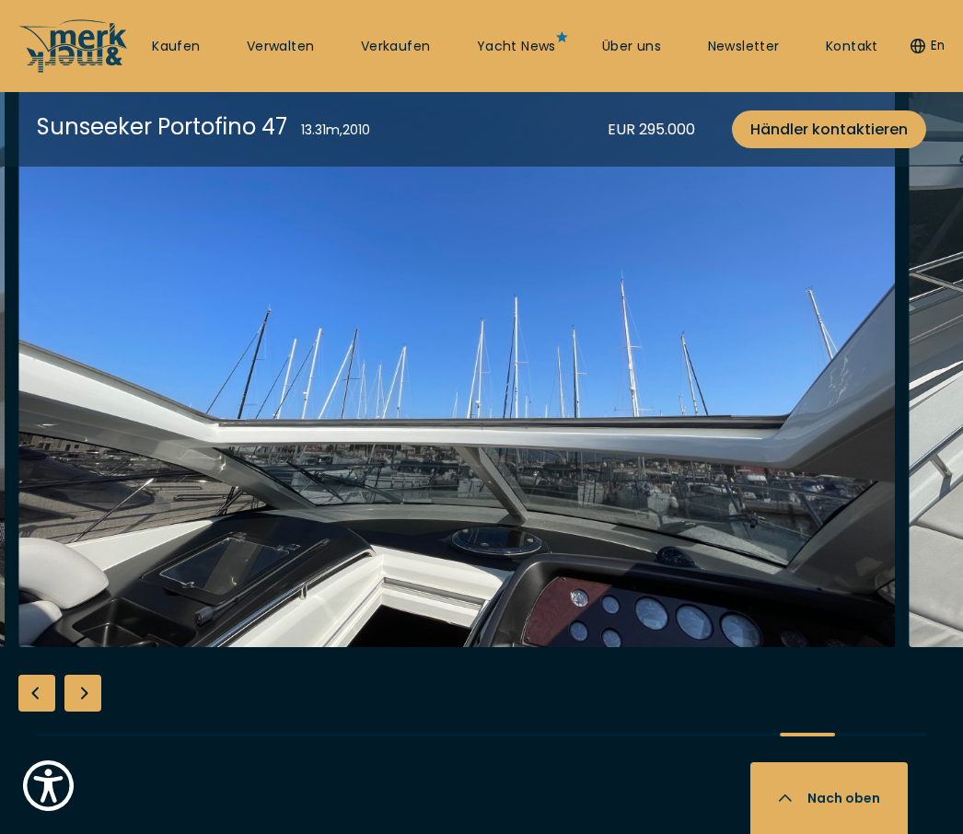
click at [46, 680] on div "Previous slide" at bounding box center [36, 693] width 37 height 37
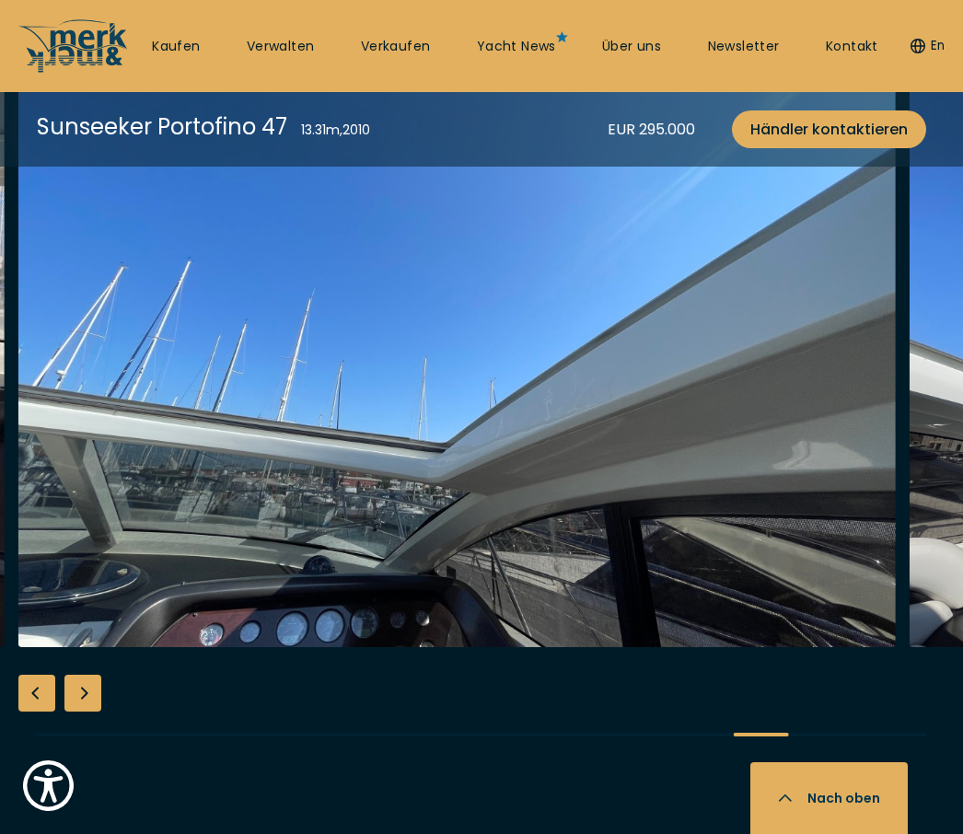
click at [43, 684] on div "Previous slide" at bounding box center [36, 693] width 37 height 37
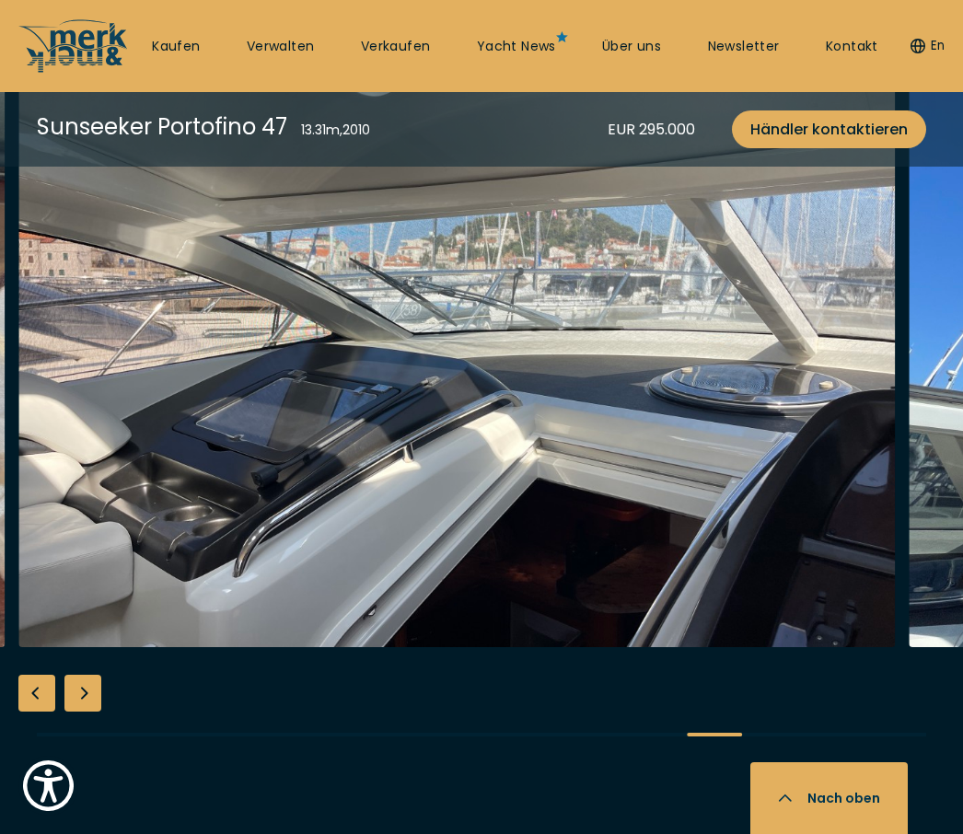
click at [38, 682] on div "Previous slide" at bounding box center [36, 693] width 37 height 37
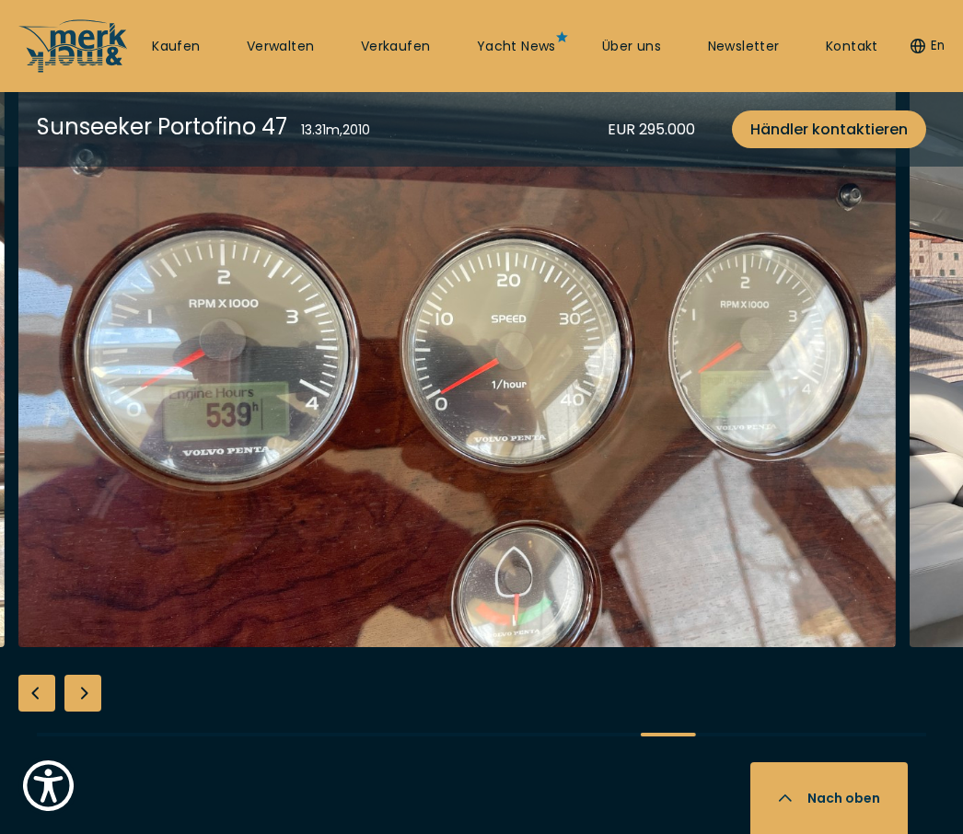
click at [43, 675] on div "Previous slide" at bounding box center [36, 693] width 37 height 37
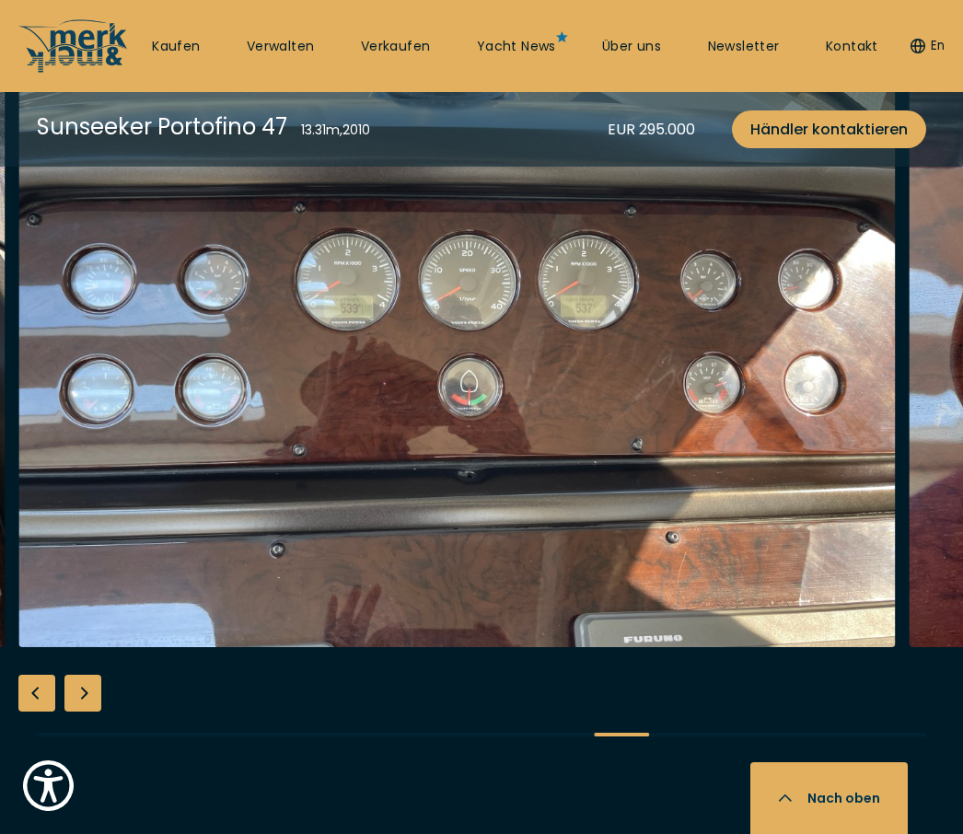
click at [853, 834] on button "Nach oben" at bounding box center [829, 799] width 157 height 72
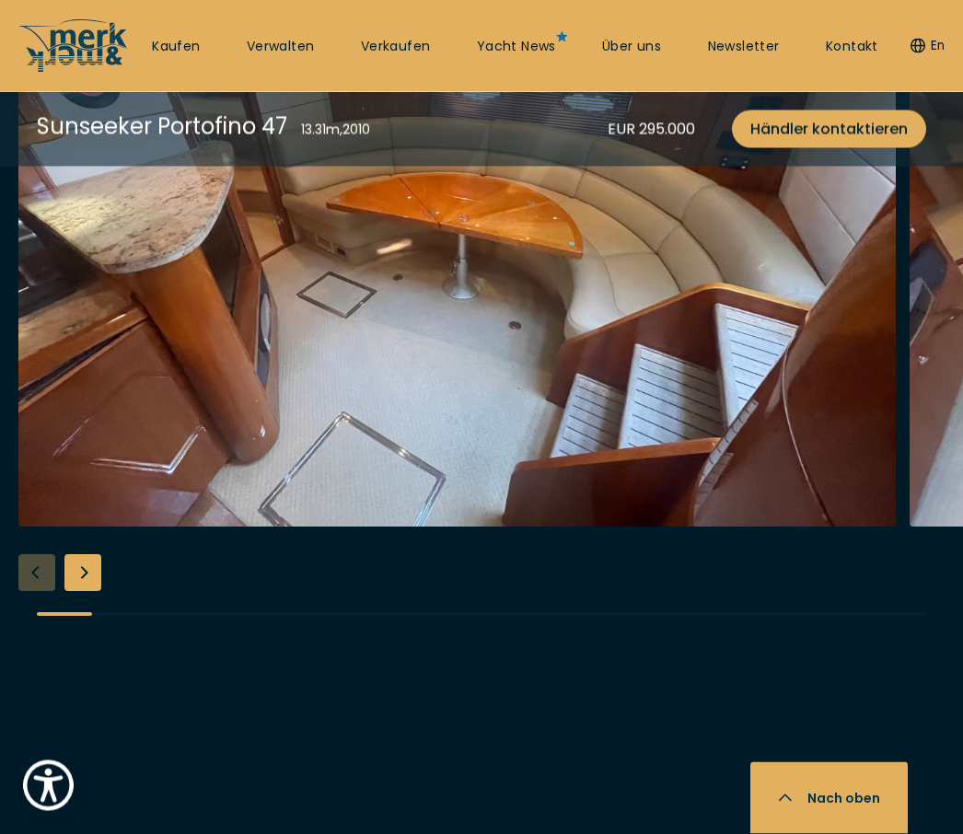
scroll to position [2790, 0]
click at [91, 591] on div "Next slide" at bounding box center [82, 572] width 37 height 37
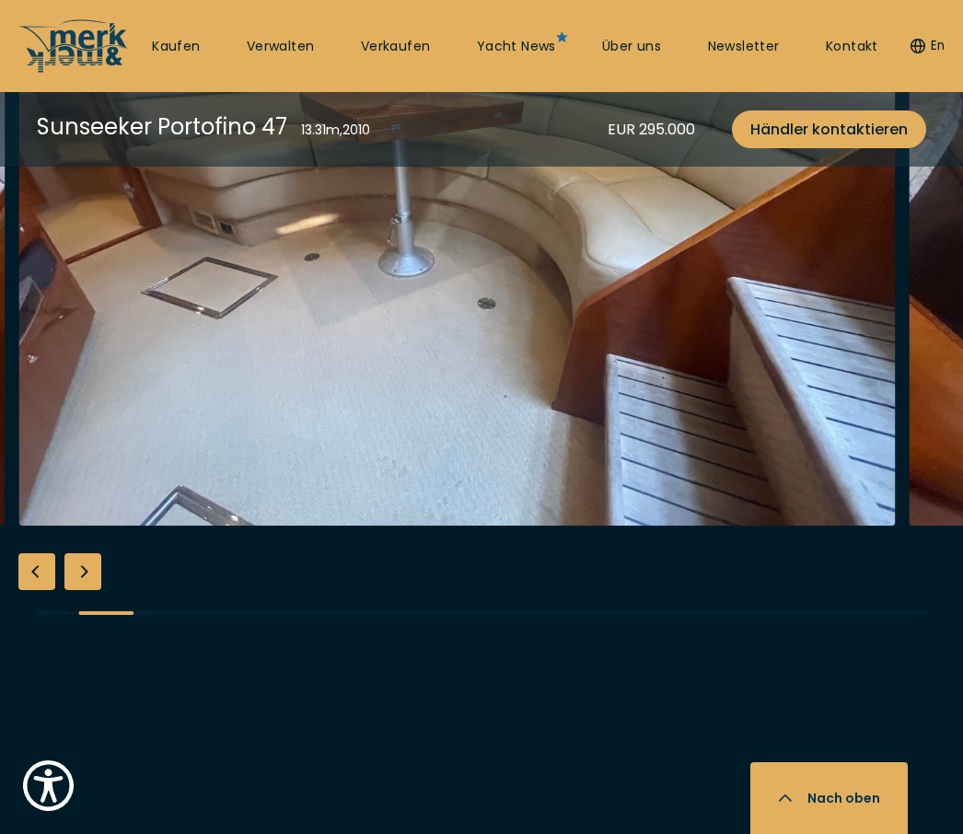
click at [89, 590] on div "Next slide" at bounding box center [82, 572] width 37 height 37
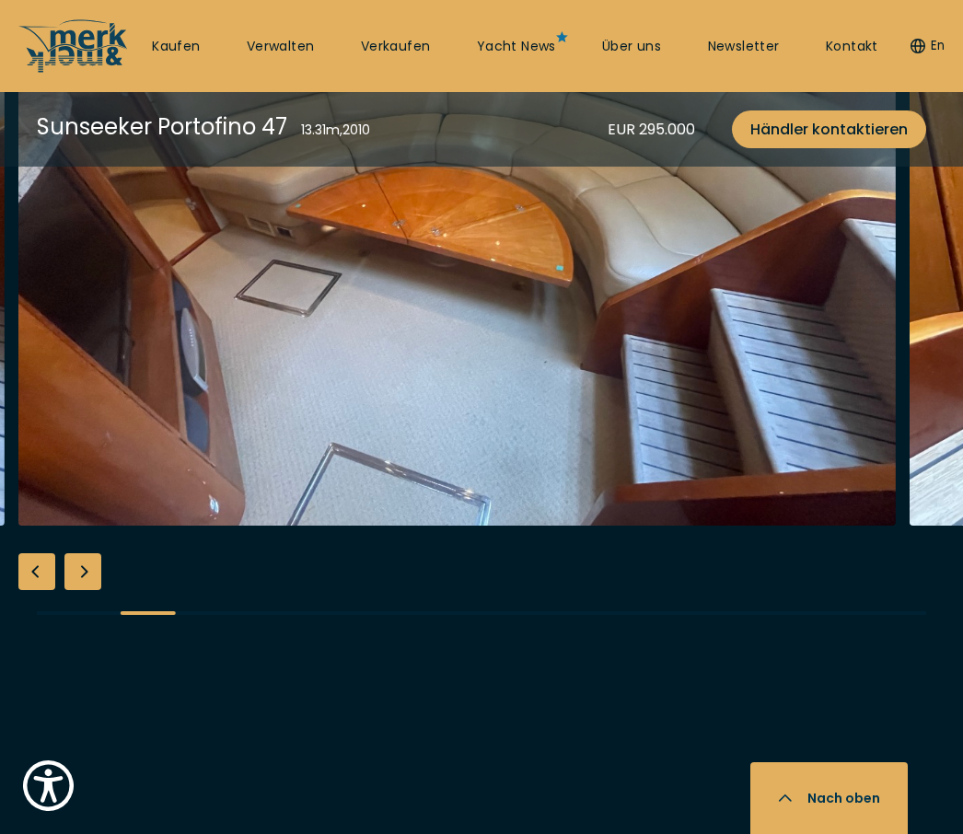
click at [99, 590] on div "Next slide" at bounding box center [82, 572] width 37 height 37
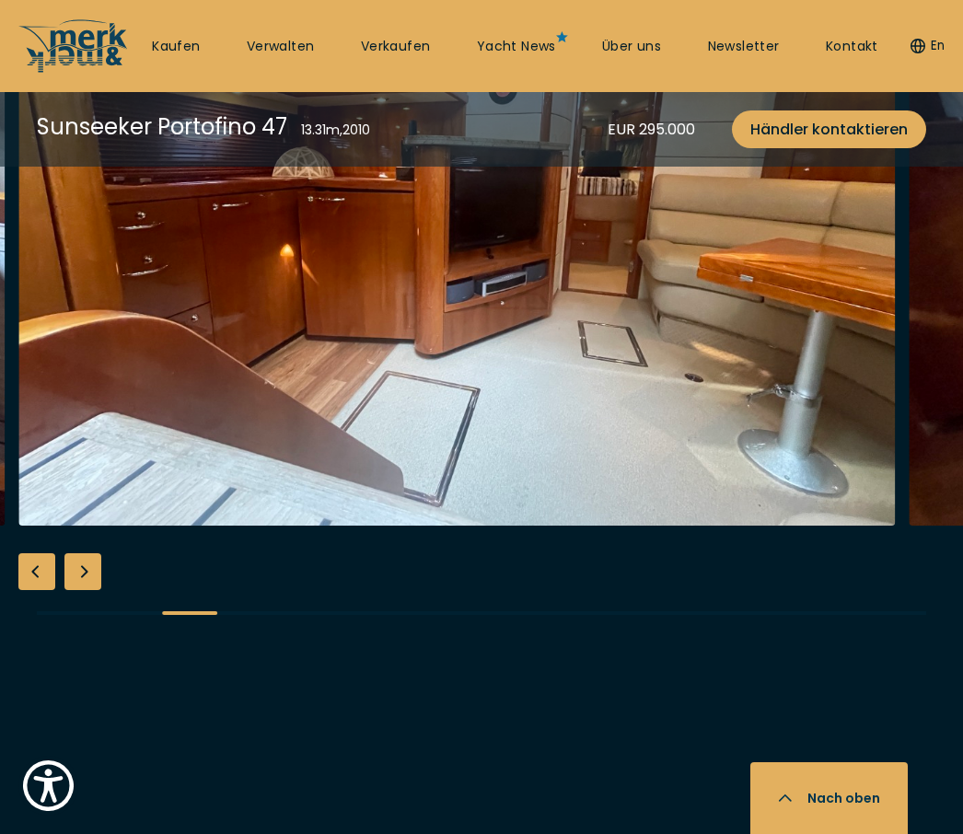
click at [94, 590] on div "Next slide" at bounding box center [82, 572] width 37 height 37
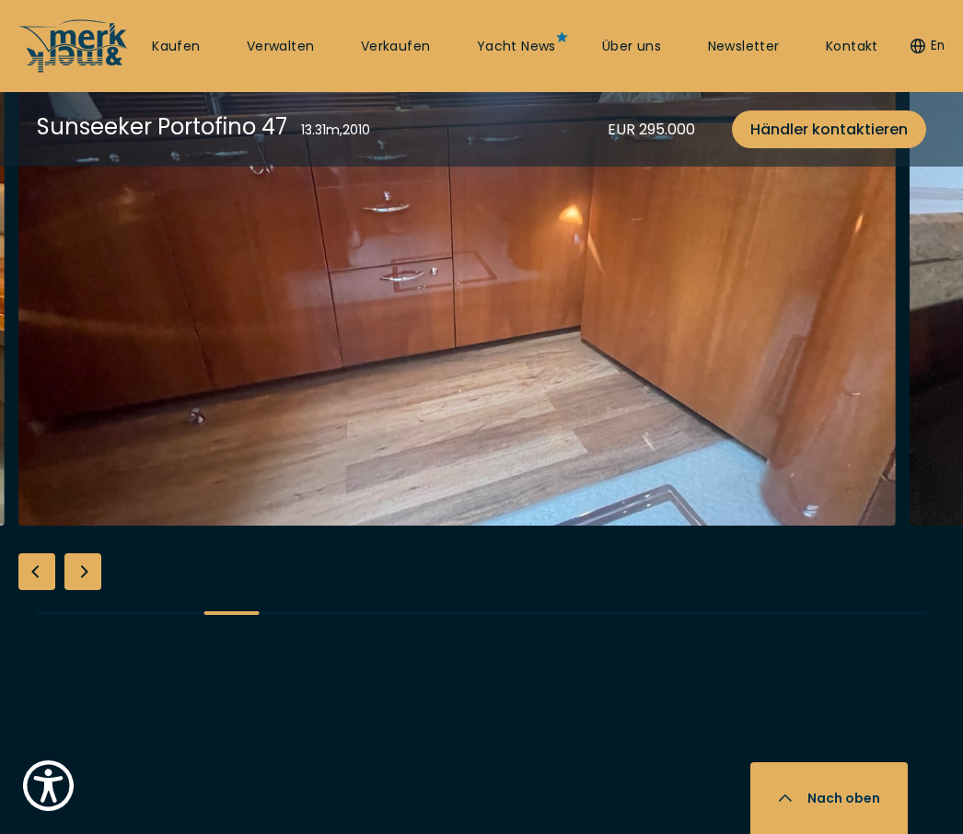
click at [94, 590] on div "Next slide" at bounding box center [82, 572] width 37 height 37
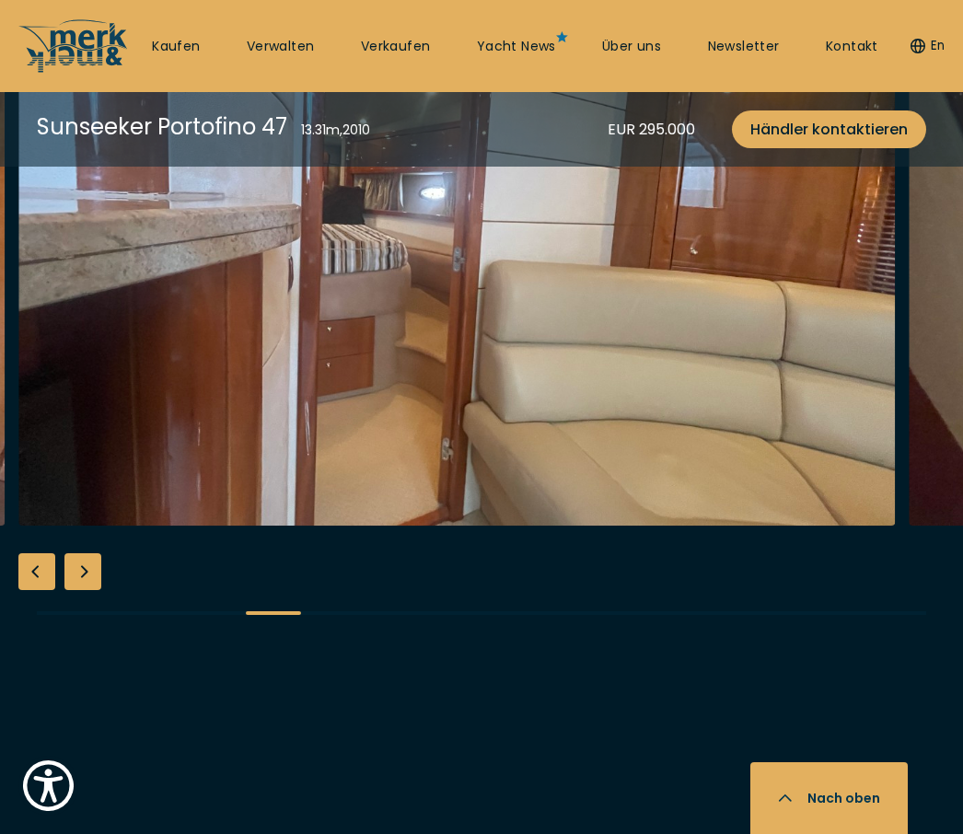
click at [92, 590] on div "Next slide" at bounding box center [82, 572] width 37 height 37
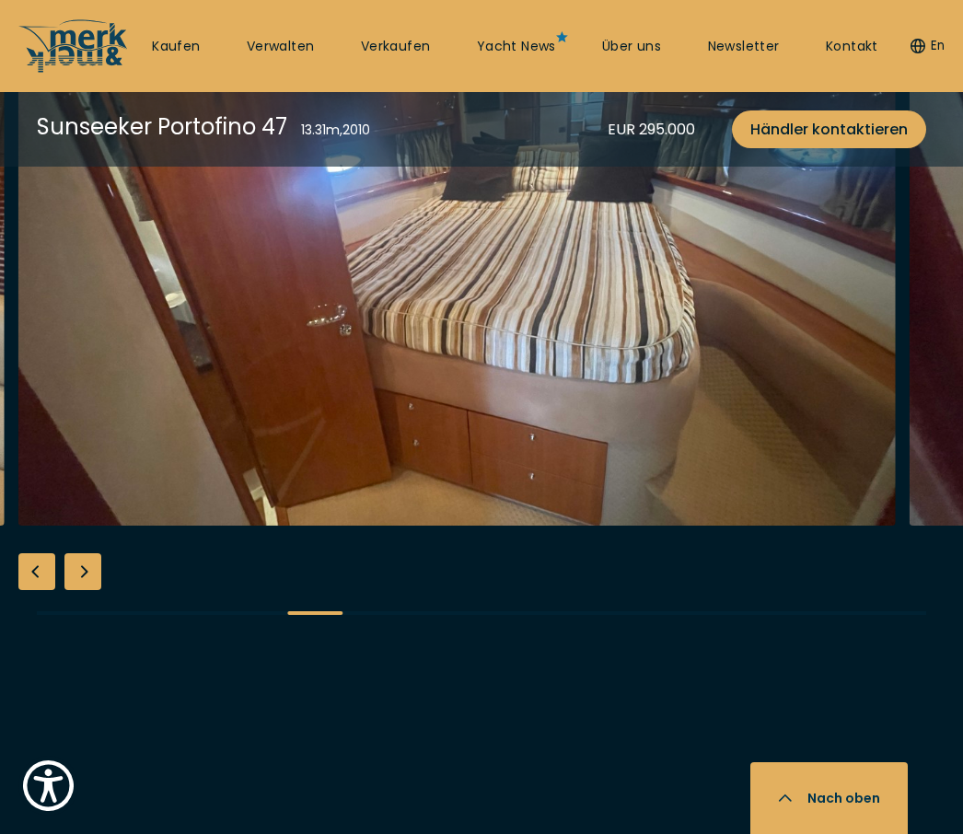
click at [94, 590] on div "Next slide" at bounding box center [82, 572] width 37 height 37
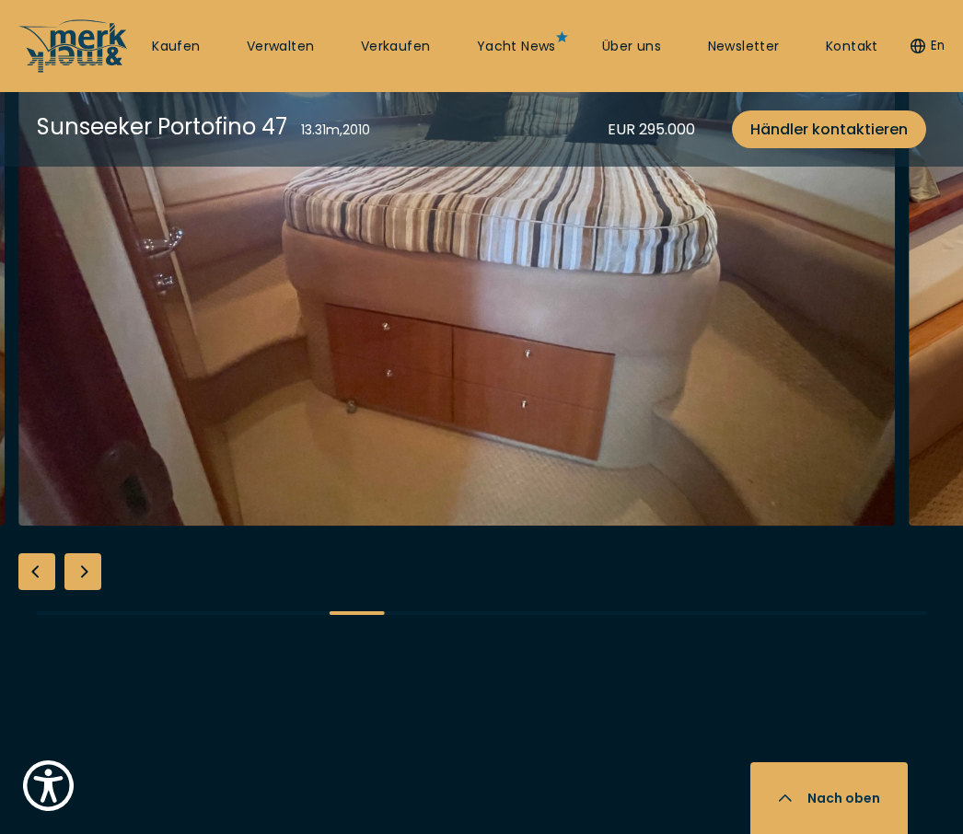
click at [88, 590] on div "Next slide" at bounding box center [82, 572] width 37 height 37
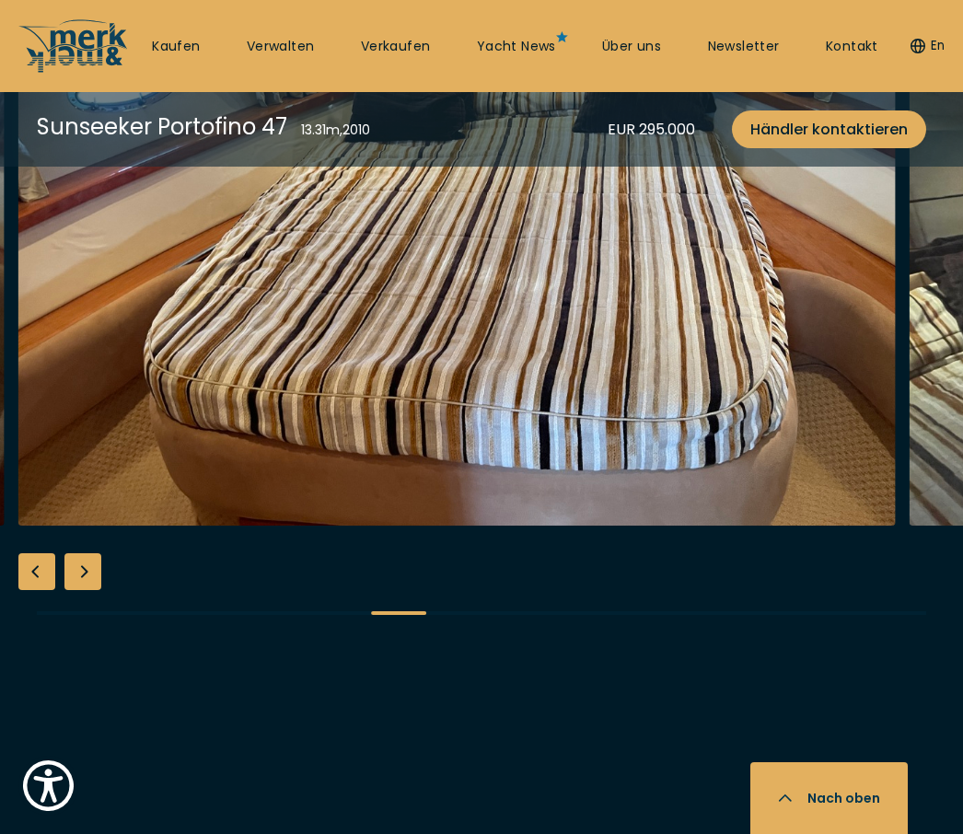
click at [93, 590] on div "Next slide" at bounding box center [82, 572] width 37 height 37
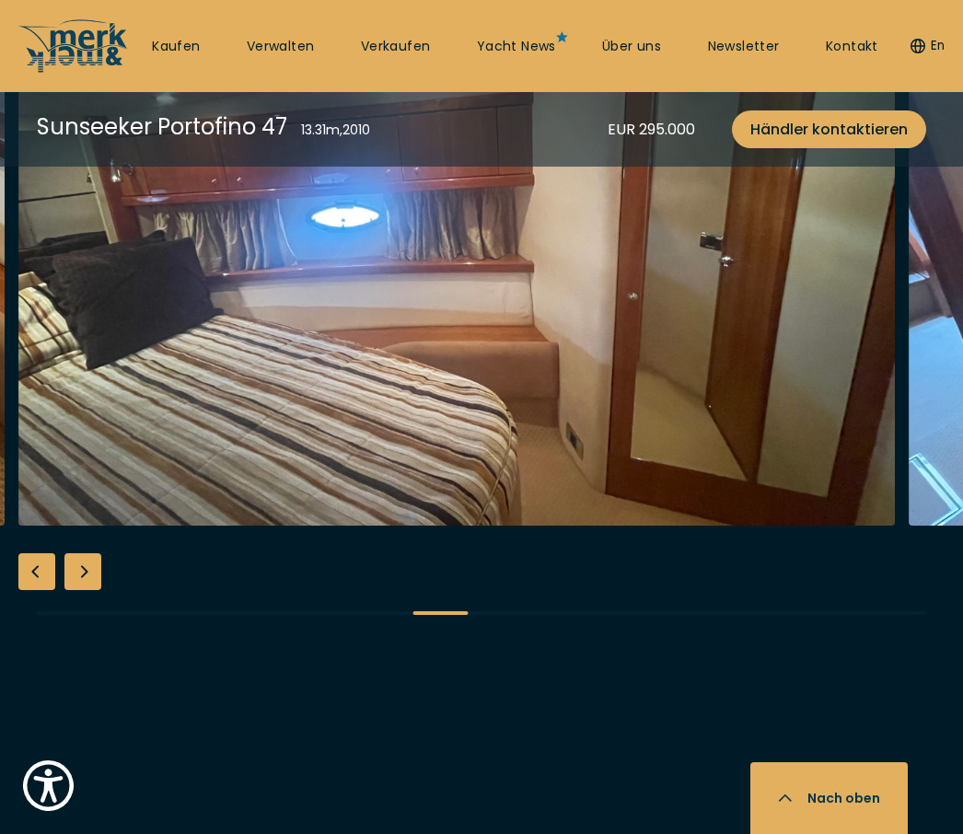
click at [96, 590] on div "Next slide" at bounding box center [82, 572] width 37 height 37
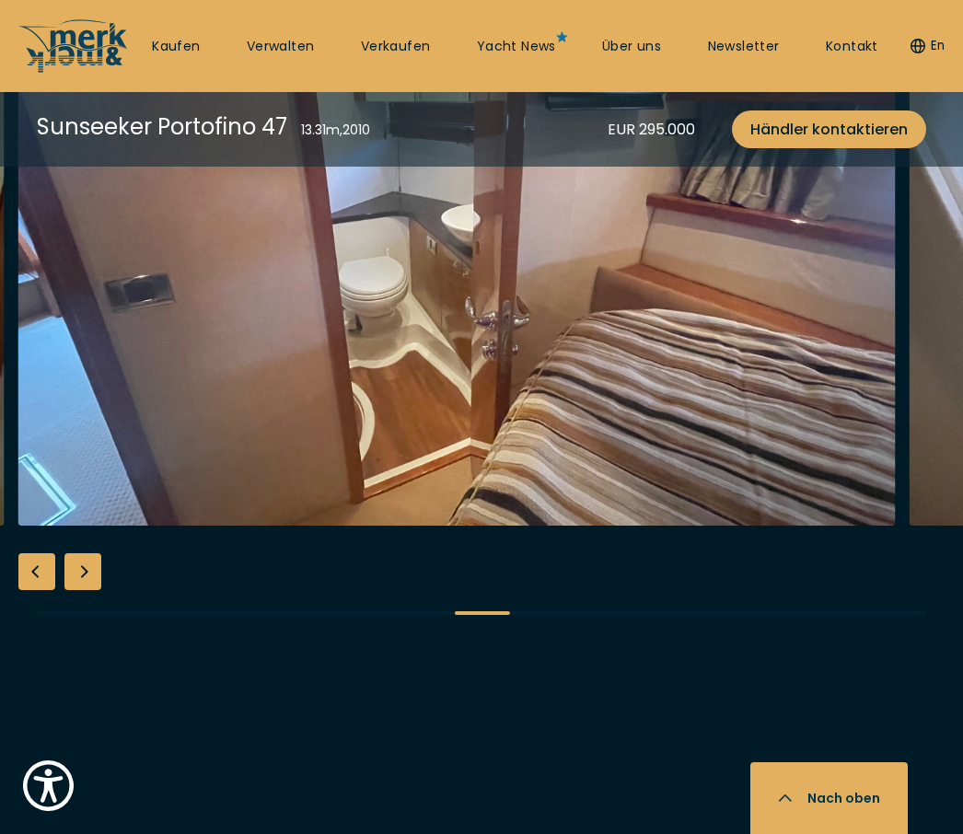
click at [94, 590] on div "Next slide" at bounding box center [82, 572] width 37 height 37
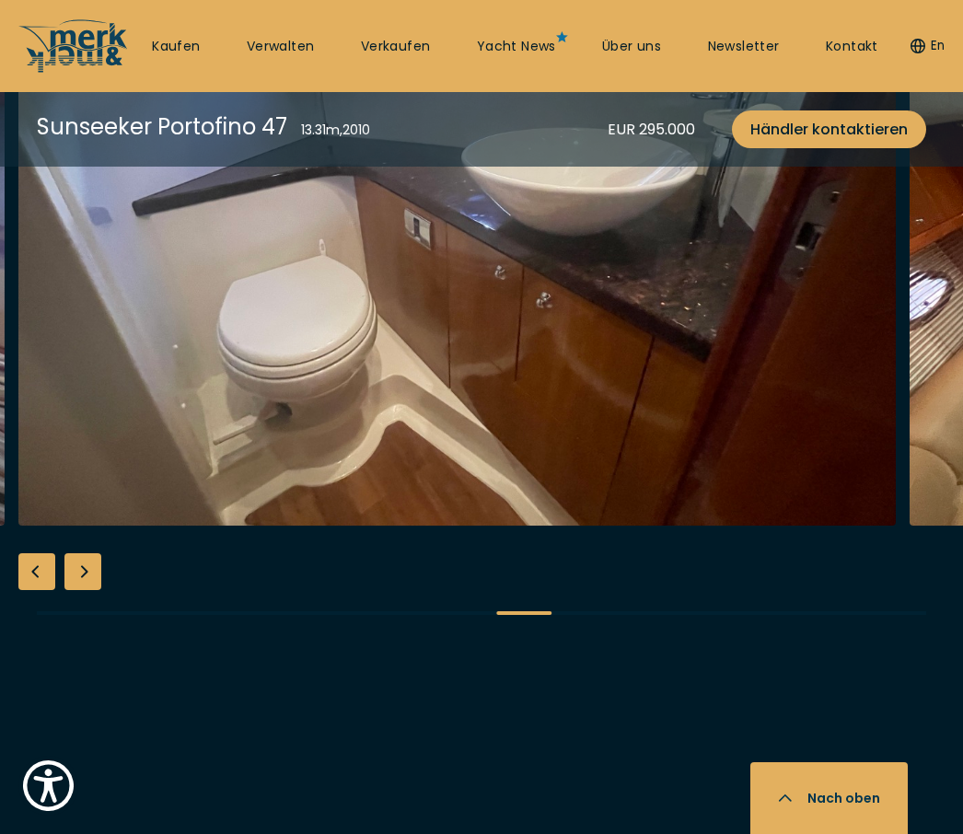
click at [98, 590] on div "Next slide" at bounding box center [82, 572] width 37 height 37
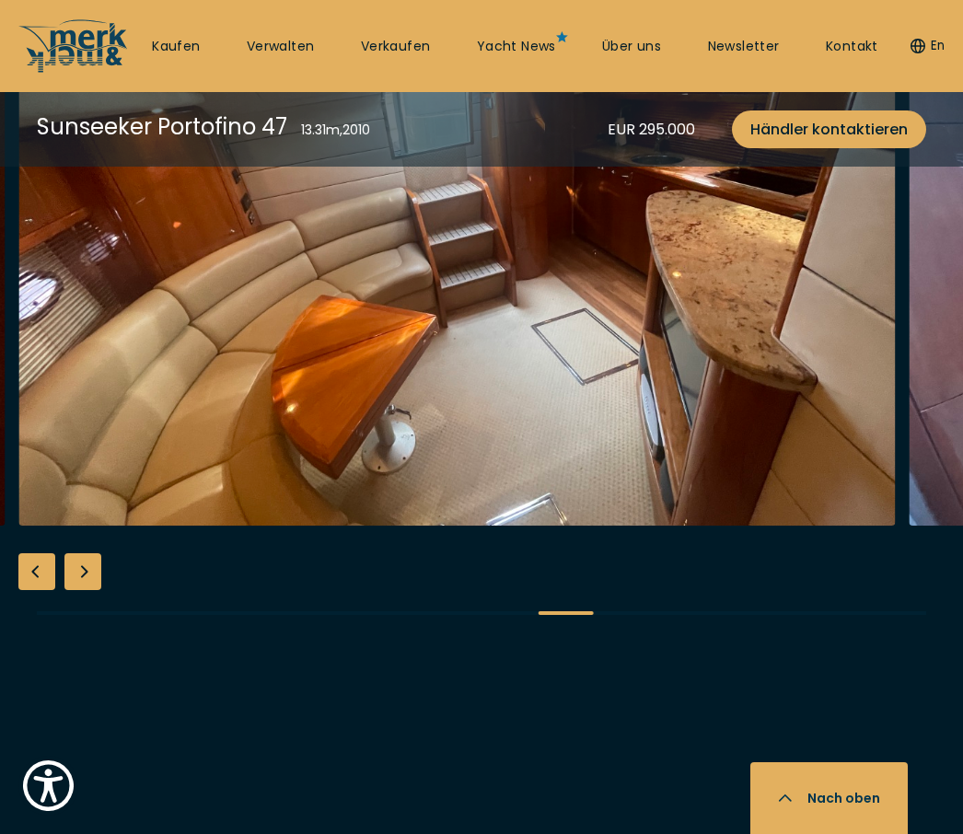
click at [99, 590] on div "Next slide" at bounding box center [82, 572] width 37 height 37
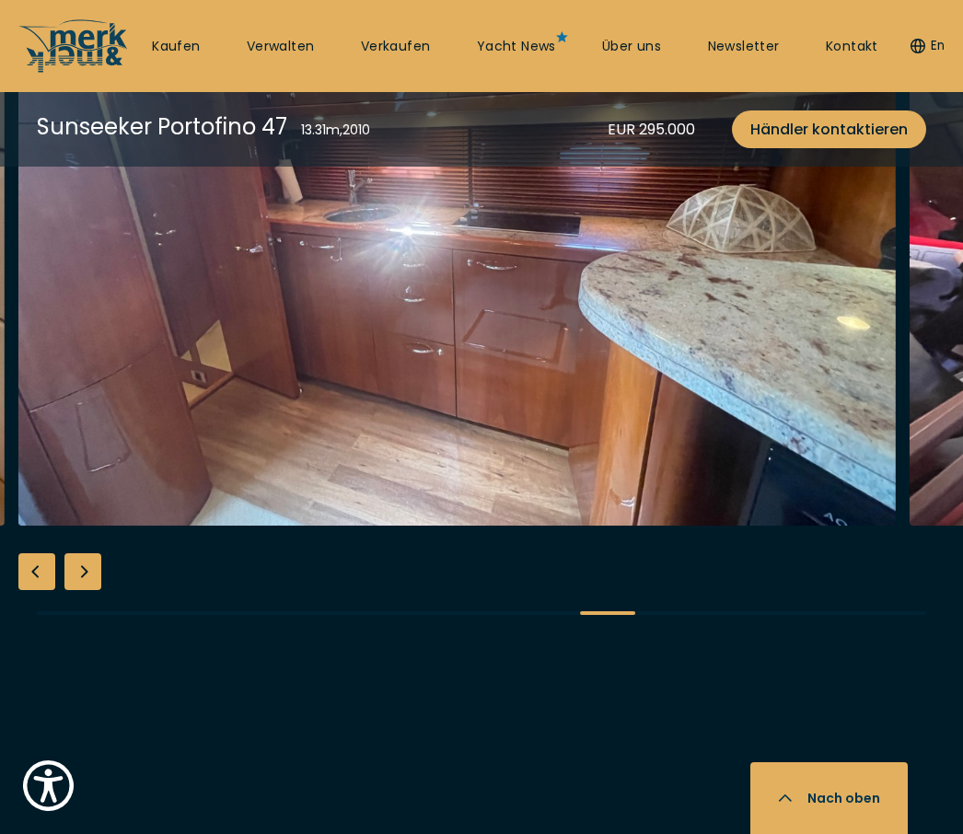
click at [50, 590] on div "Previous slide" at bounding box center [36, 572] width 37 height 37
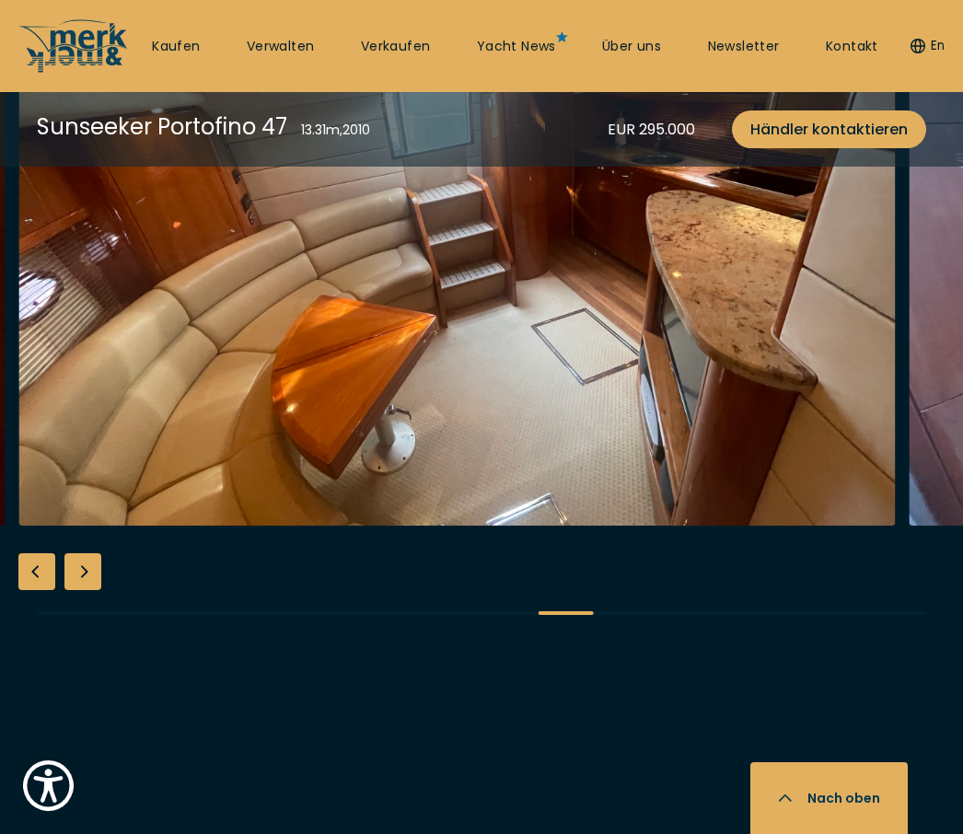
click at [99, 590] on div "Next slide" at bounding box center [82, 572] width 37 height 37
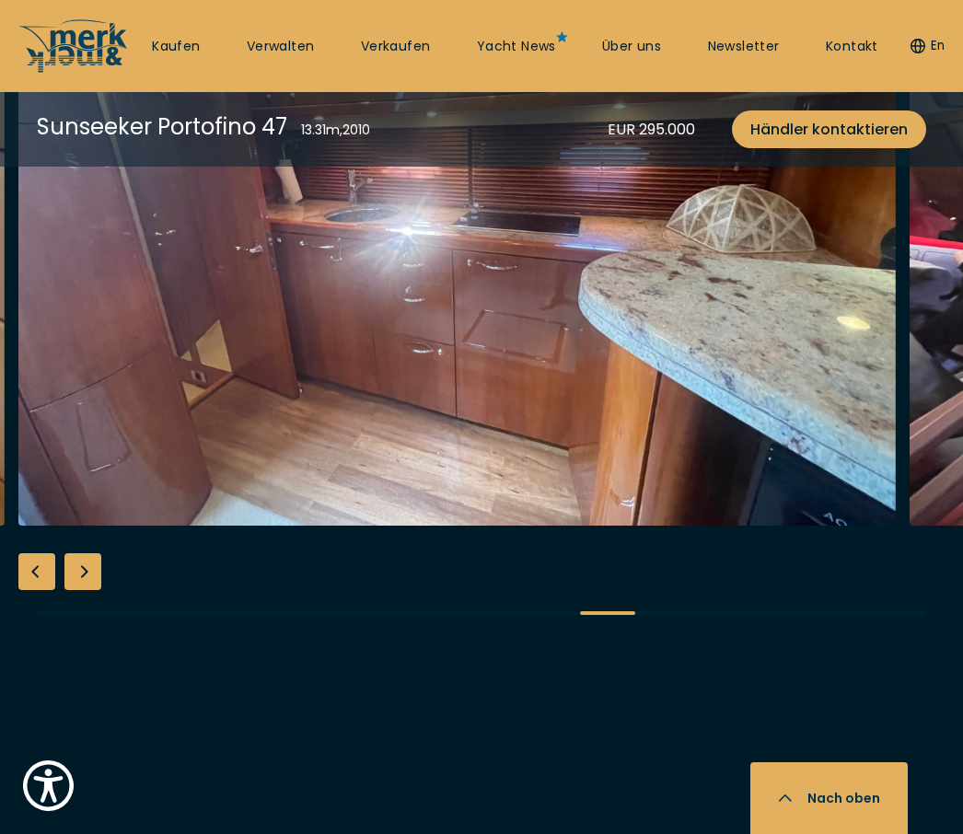
click at [99, 590] on div "Next slide" at bounding box center [82, 572] width 37 height 37
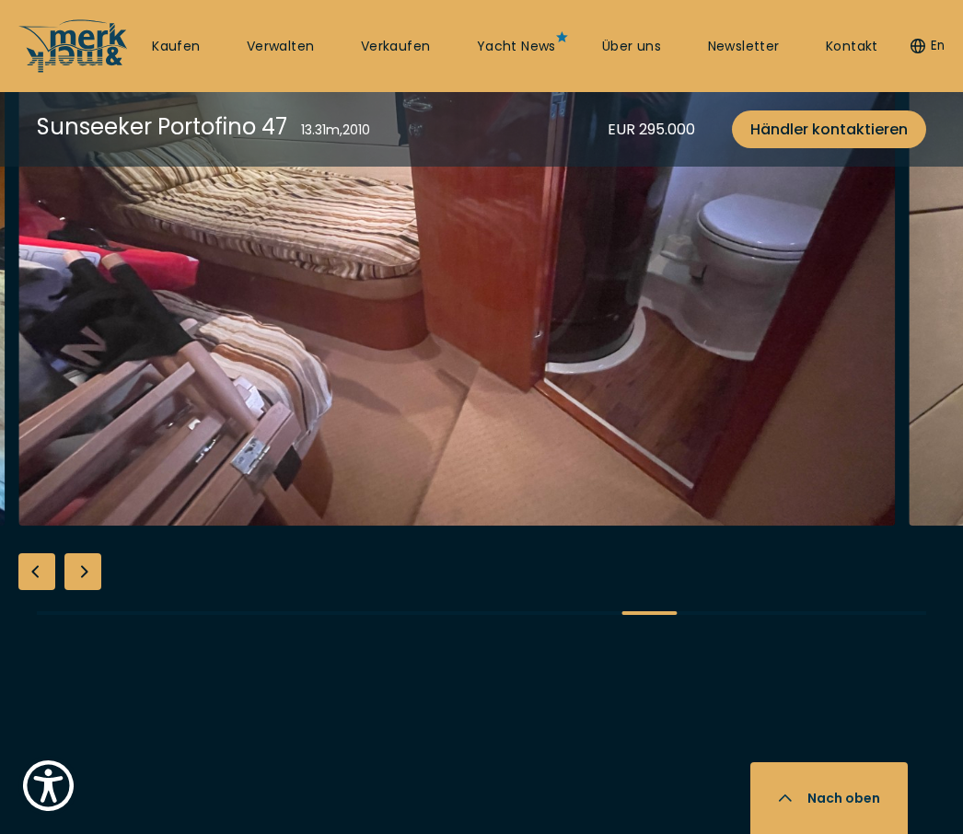
click at [89, 590] on div "Next slide" at bounding box center [82, 572] width 37 height 37
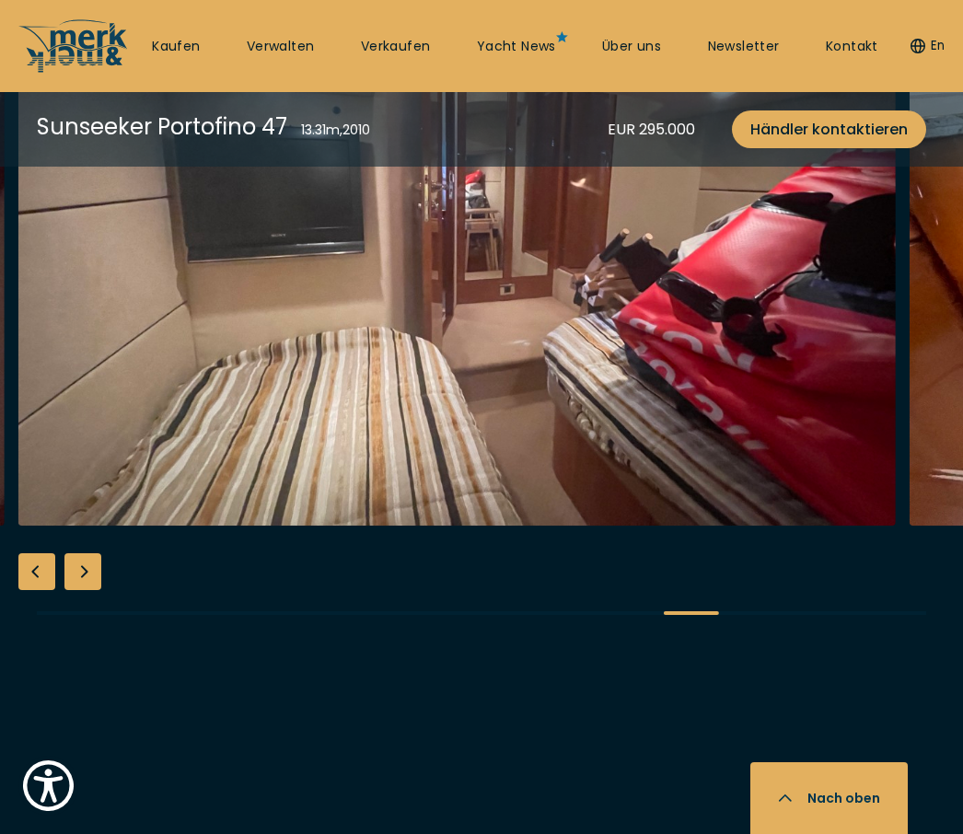
click at [96, 590] on div "Next slide" at bounding box center [82, 572] width 37 height 37
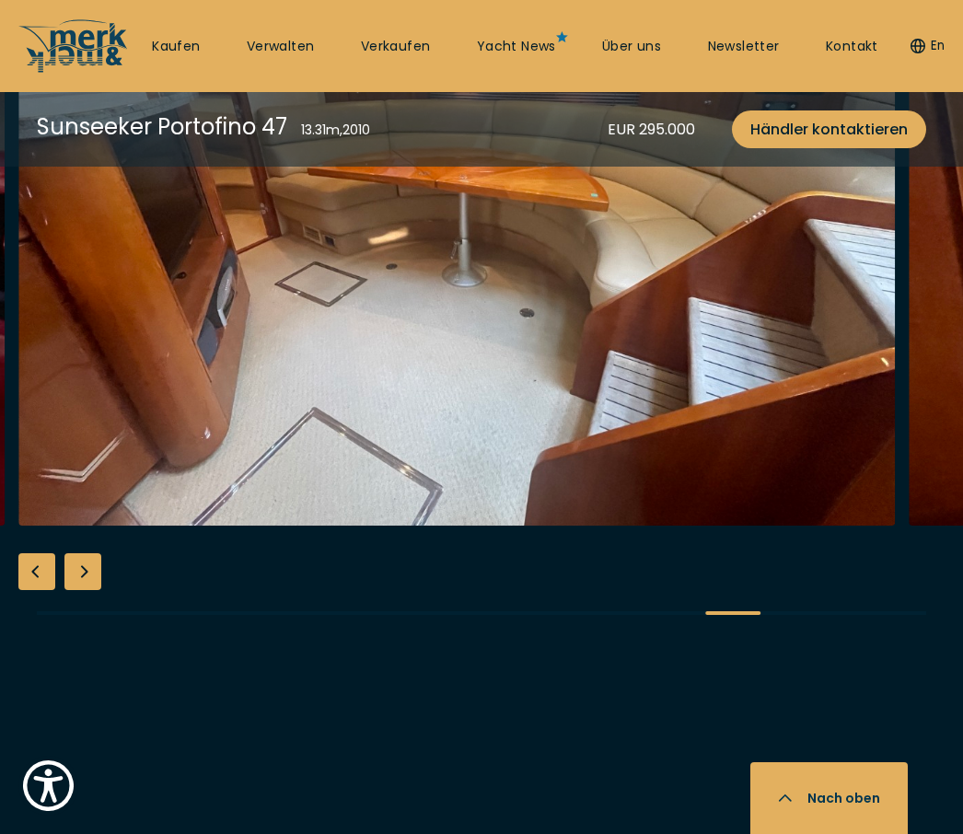
click at [97, 590] on div "Next slide" at bounding box center [82, 572] width 37 height 37
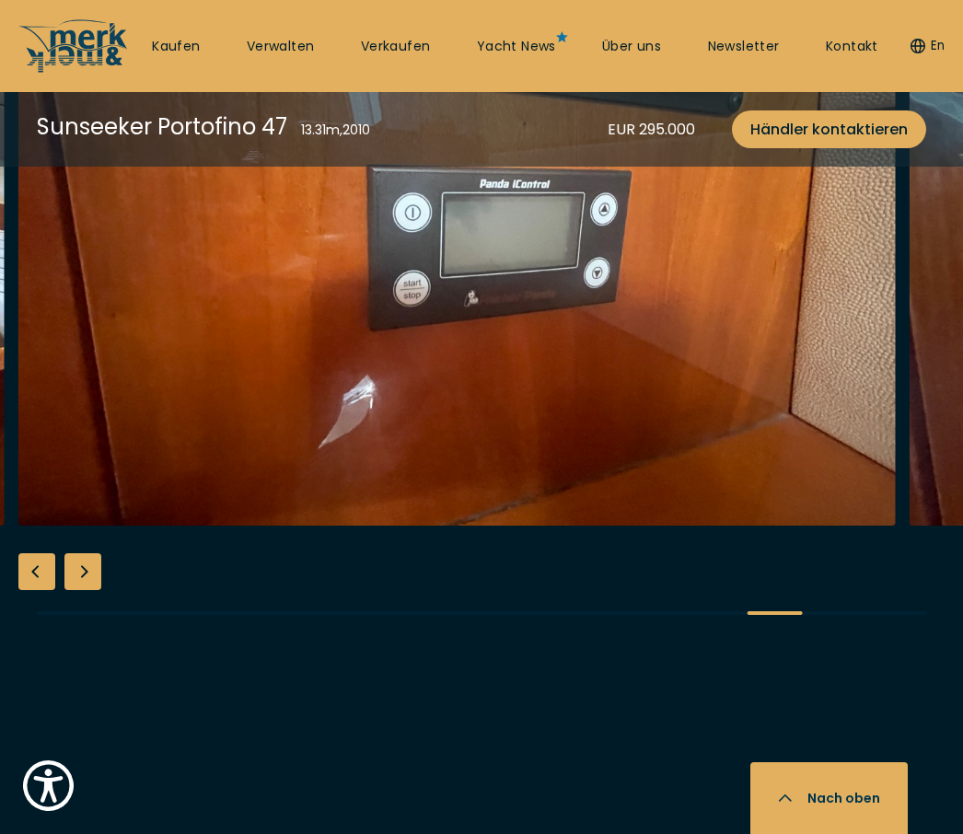
click at [98, 590] on div "Next slide" at bounding box center [82, 572] width 37 height 37
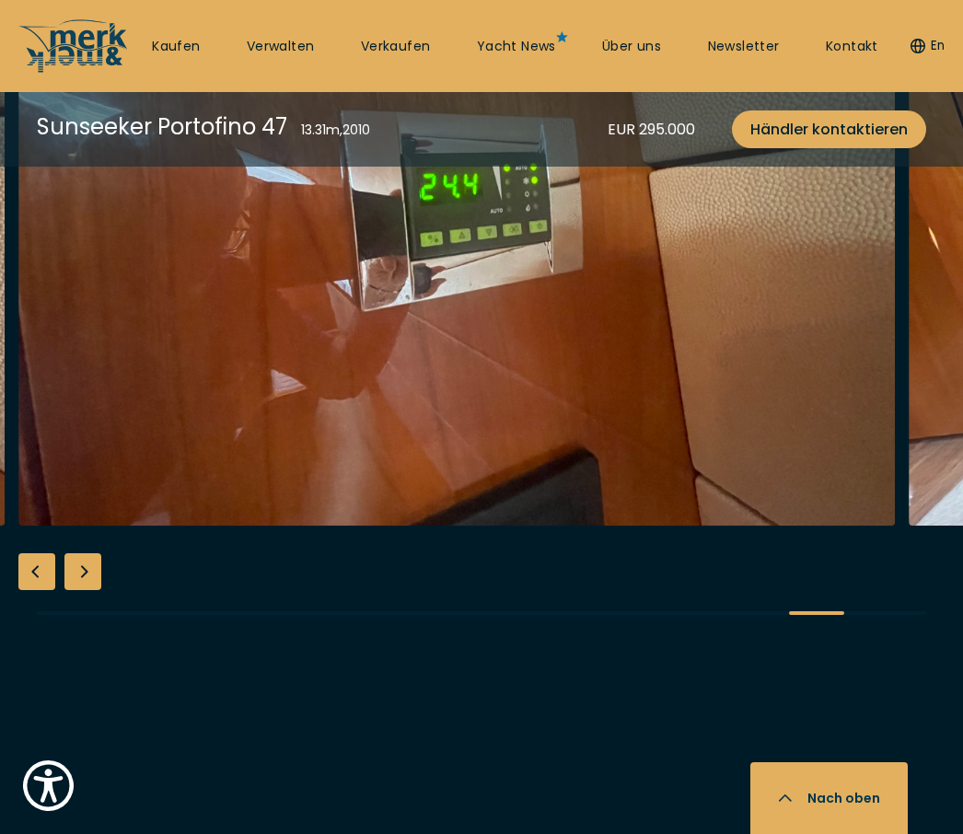
click at [98, 590] on div "Next slide" at bounding box center [82, 572] width 37 height 37
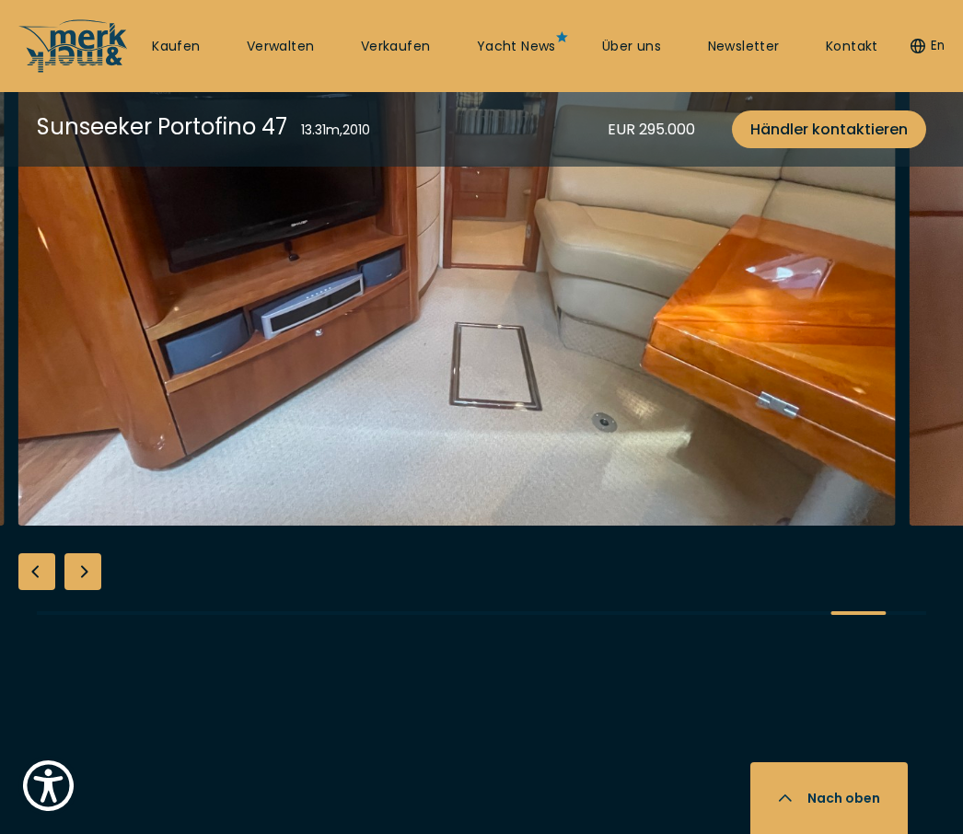
click at [99, 590] on div "Next slide" at bounding box center [82, 572] width 37 height 37
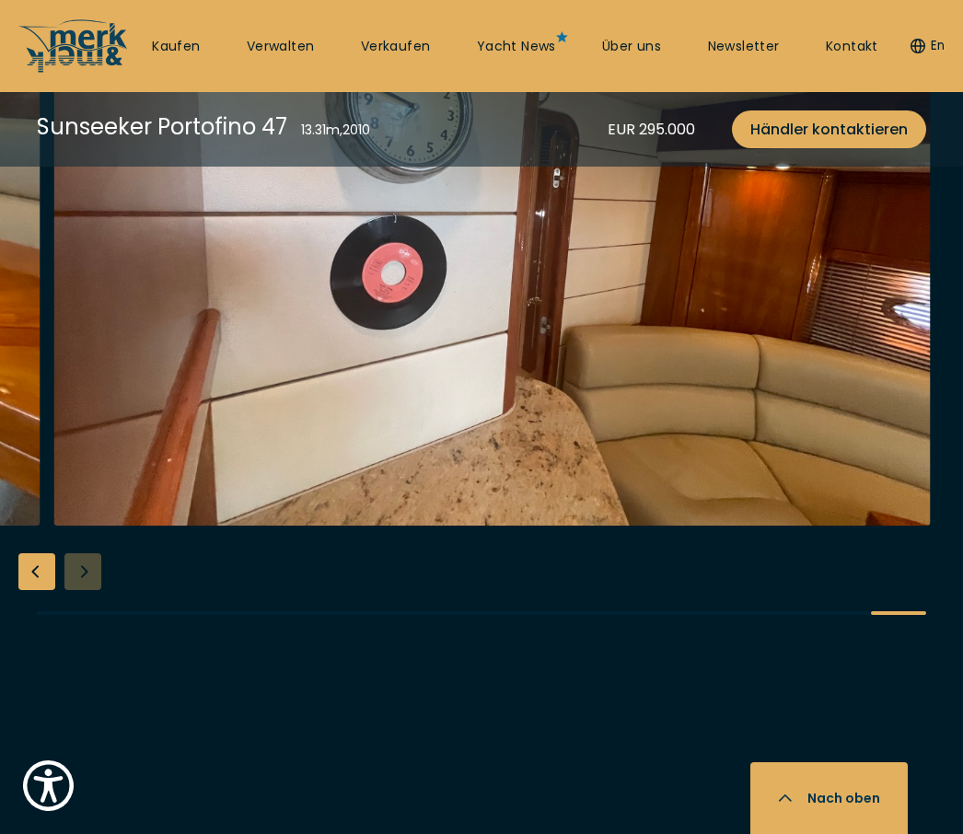
click at [853, 834] on button "Nach oben" at bounding box center [829, 799] width 157 height 72
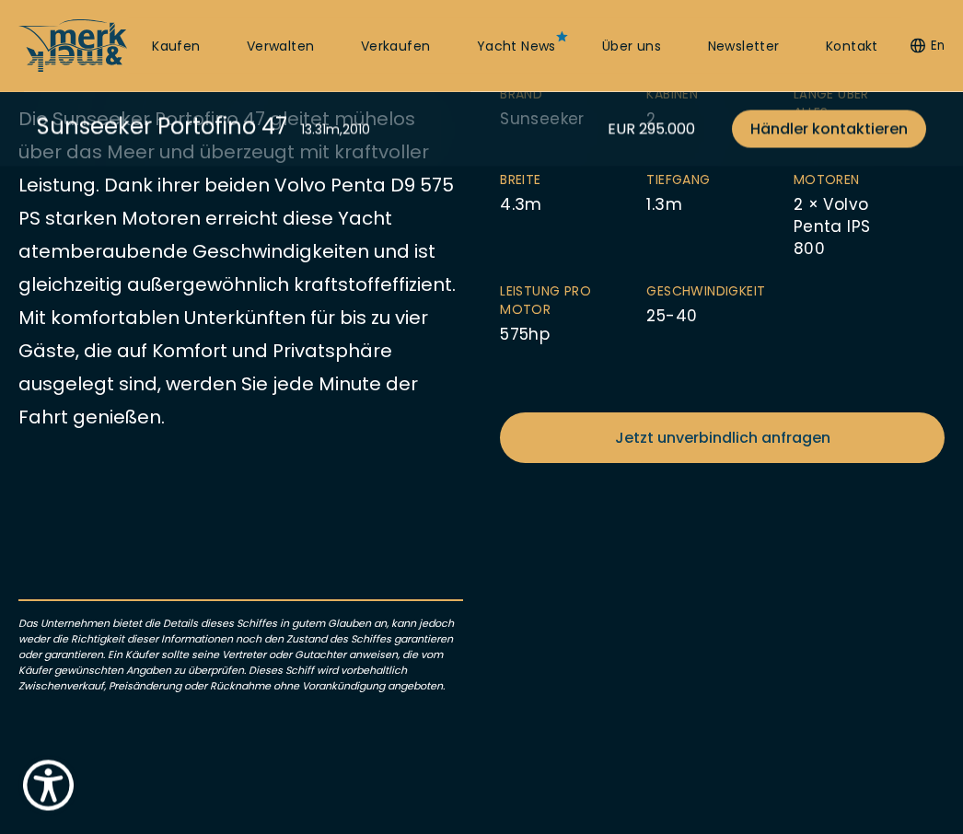
scroll to position [686, 0]
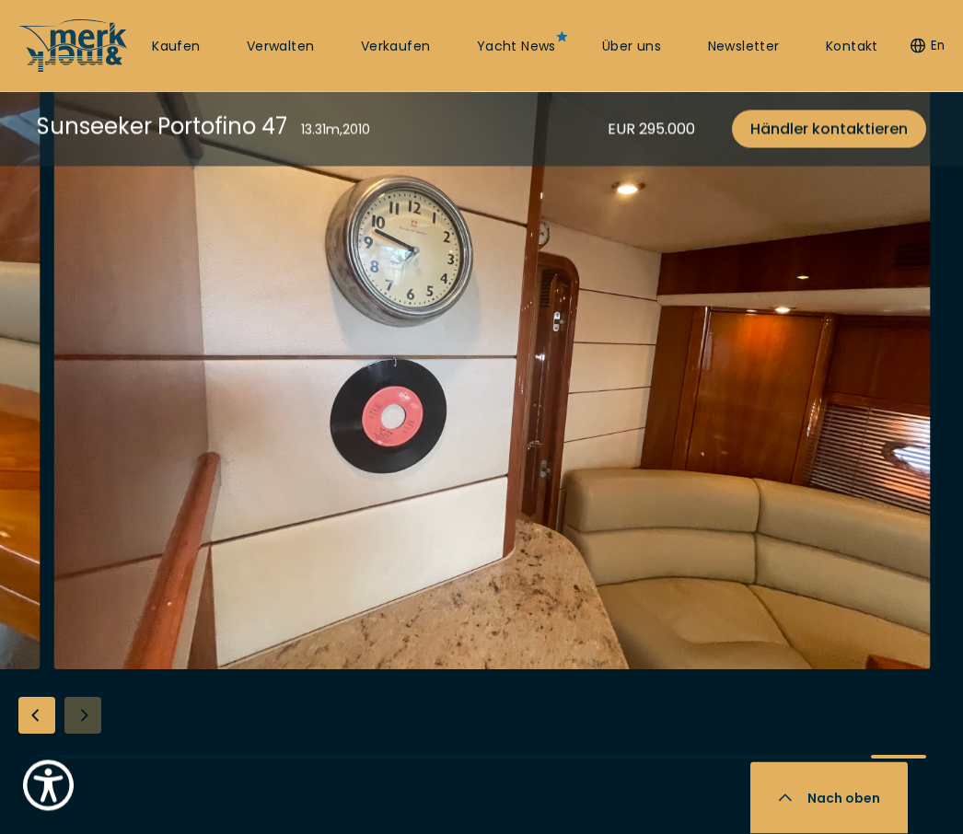
click at [850, 834] on button "Nach oben" at bounding box center [829, 799] width 157 height 72
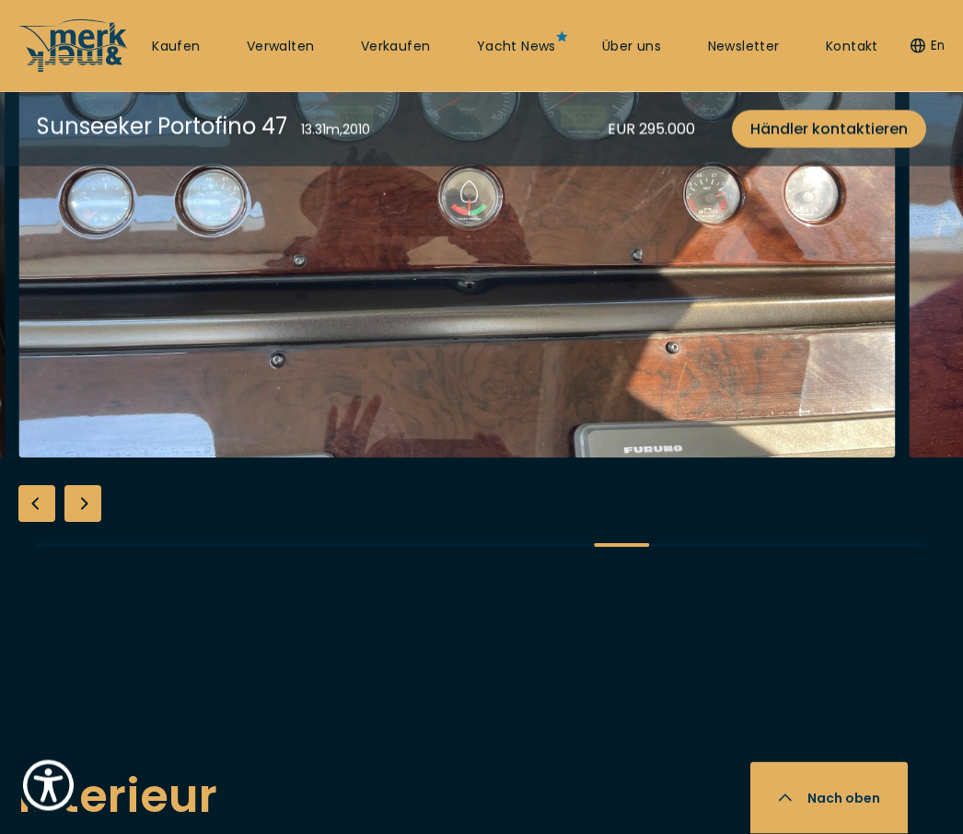
scroll to position [0, 0]
